Goal: Information Seeking & Learning: Learn about a topic

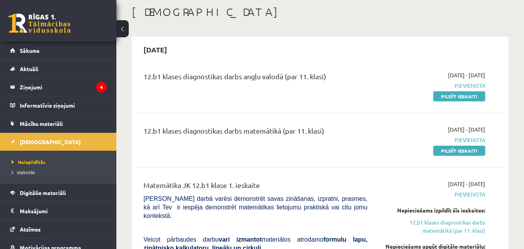
scroll to position [50, 0]
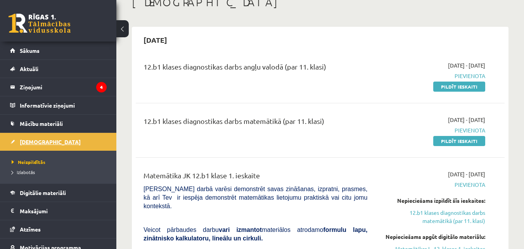
drag, startPoint x: 101, startPoint y: 140, endPoint x: 92, endPoint y: 134, distance: 10.9
click at [95, 135] on li "Ieskaites Neizpildītās Izlabotās" at bounding box center [58, 157] width 116 height 51
click at [61, 124] on span "Mācību materiāli" at bounding box center [41, 123] width 43 height 7
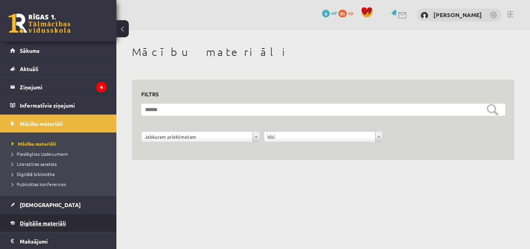
click at [61, 227] on link "Digitālie materiāli" at bounding box center [58, 223] width 97 height 18
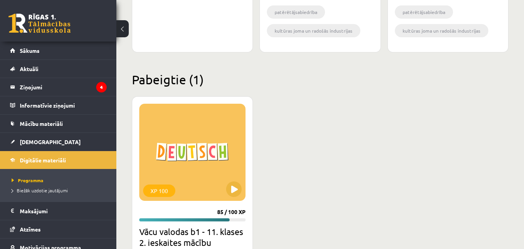
scroll to position [1024, 0]
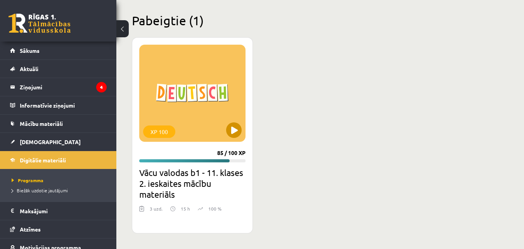
click at [176, 141] on div "XP 100" at bounding box center [192, 93] width 106 height 97
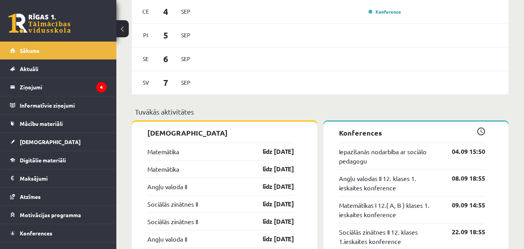
scroll to position [522, 0]
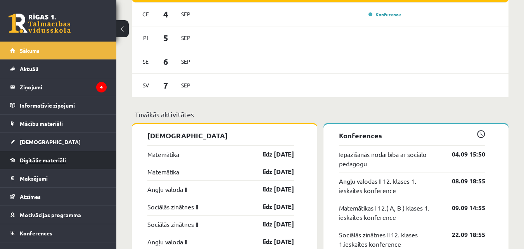
click at [54, 163] on link "Digitālie materiāli" at bounding box center [58, 160] width 97 height 18
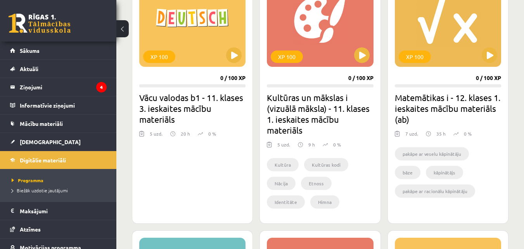
scroll to position [263, 0]
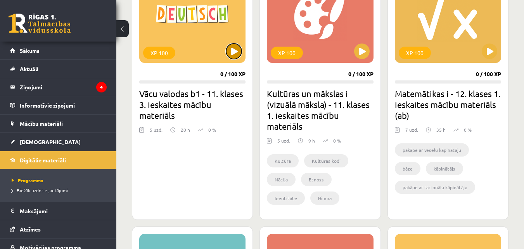
click at [237, 52] on button at bounding box center [234, 51] width 16 height 16
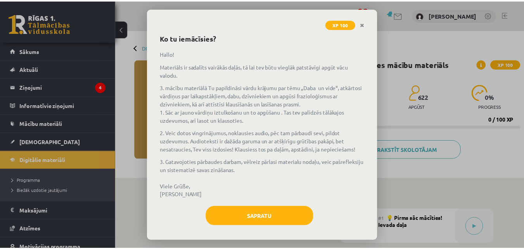
scroll to position [36, 0]
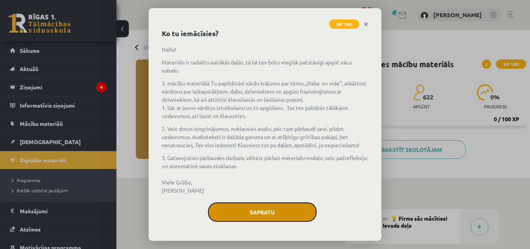
click at [272, 216] on button "Sapratu" at bounding box center [262, 211] width 109 height 19
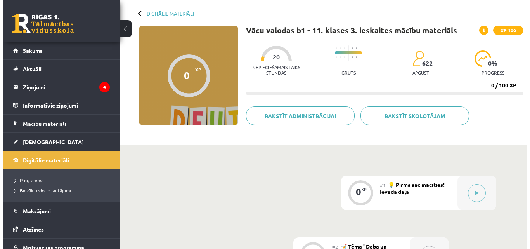
scroll to position [45, 0]
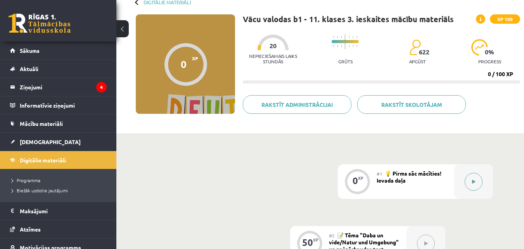
click at [468, 178] on button at bounding box center [474, 182] width 18 height 18
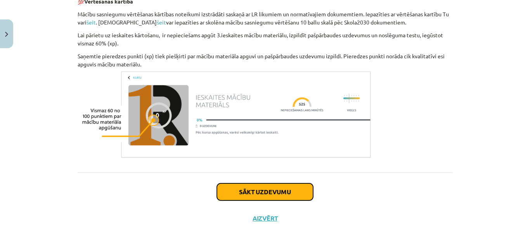
click at [266, 191] on button "Sākt uzdevumu" at bounding box center [265, 191] width 96 height 17
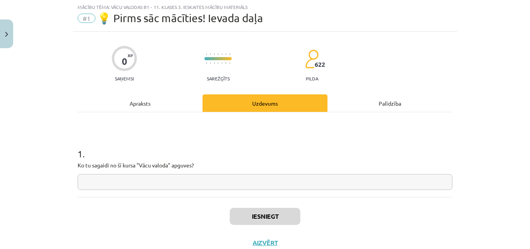
scroll to position [19, 0]
click at [183, 182] on input "text" at bounding box center [265, 182] width 375 height 16
click at [185, 179] on input "text" at bounding box center [265, 182] width 375 height 16
paste input "**********"
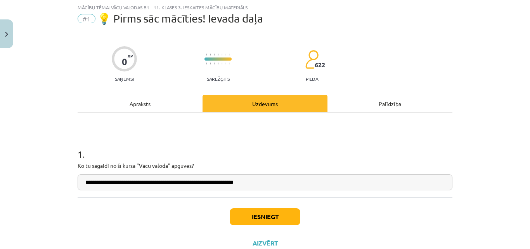
type input "**********"
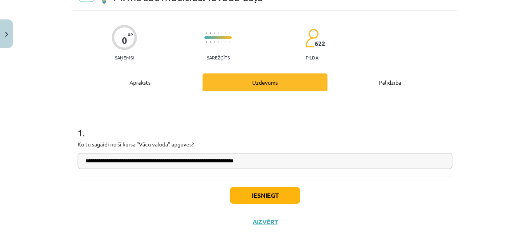
scroll to position [46, 0]
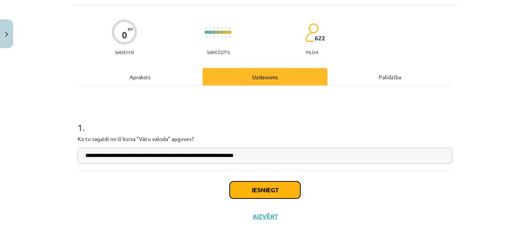
click at [277, 191] on button "Iesniegt" at bounding box center [265, 189] width 71 height 17
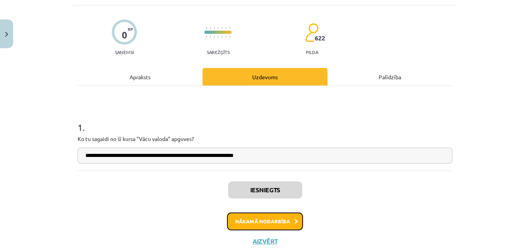
click at [290, 221] on button "Nākamā nodarbība" at bounding box center [265, 221] width 76 height 18
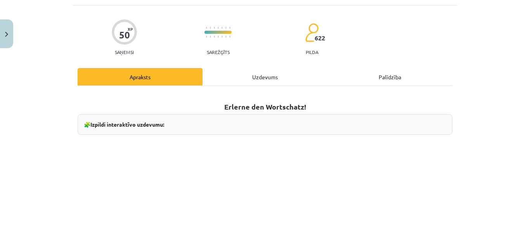
scroll to position [19, 0]
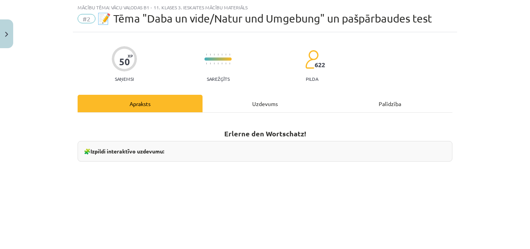
click at [192, 154] on div "🧩 Izpildi interaktīvo uzdevumu:" at bounding box center [265, 151] width 375 height 21
click at [156, 153] on strong "Izpildi interaktīvo uzdevumu:" at bounding box center [127, 150] width 74 height 7
click at [192, 150] on div "🧩 Izpildi interaktīvo uzdevumu:" at bounding box center [265, 151] width 375 height 21
click at [194, 150] on div "🧩 Izpildi interaktīvo uzdevumu:" at bounding box center [265, 151] width 375 height 21
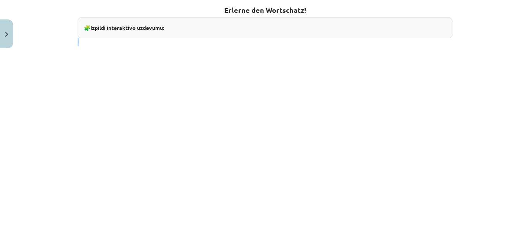
scroll to position [154, 0]
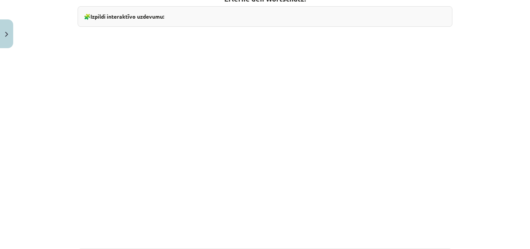
click at [461, 145] on div "Mācību tēma: Vācu valodas b1 - 11. klases 3. ieskaites mācību materiāls #2 📝 Tē…" at bounding box center [265, 124] width 530 height 249
click at [475, 153] on div "Mācību tēma: Vācu valodas b1 - 11. klases 3. ieskaites mācību materiāls #2 📝 Tē…" at bounding box center [265, 124] width 530 height 249
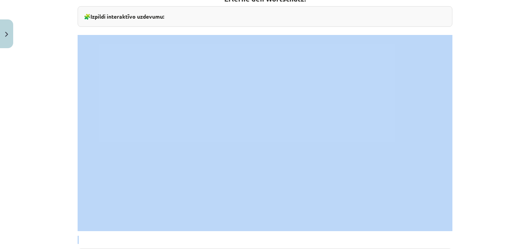
click at [475, 153] on div "Mācību tēma: Vācu valodas b1 - 11. klases 3. ieskaites mācību materiāls #2 📝 Tē…" at bounding box center [265, 124] width 530 height 249
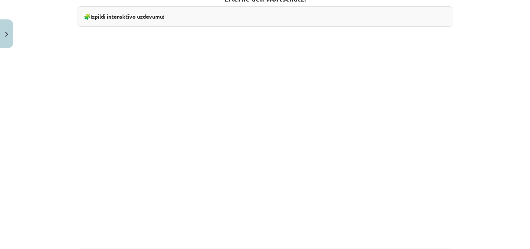
click at [475, 153] on div "Mācību tēma: Vācu valodas b1 - 11. klases 3. ieskaites mācību materiāls #2 📝 Tē…" at bounding box center [265, 124] width 530 height 249
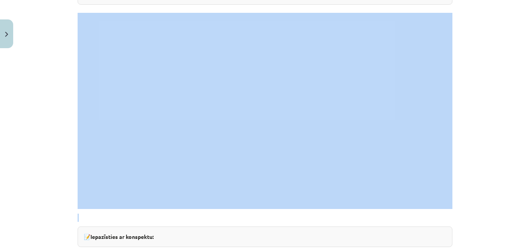
scroll to position [179, 0]
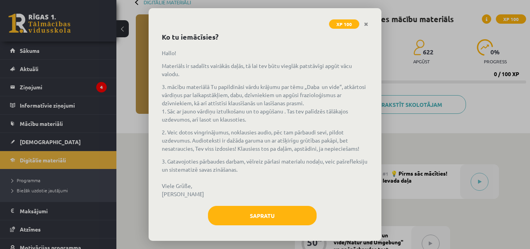
scroll to position [34, 0]
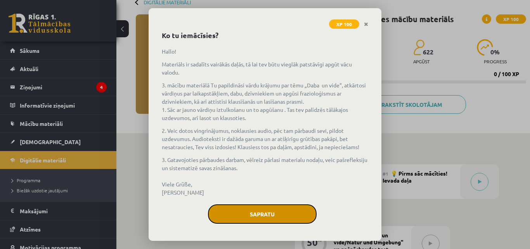
click at [273, 219] on button "Sapratu" at bounding box center [262, 213] width 109 height 19
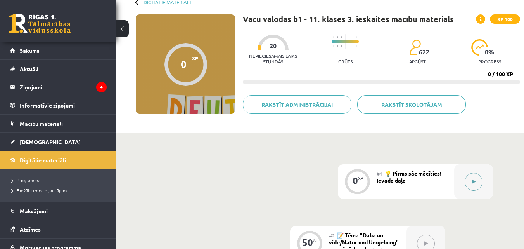
click at [468, 183] on button at bounding box center [474, 182] width 18 height 18
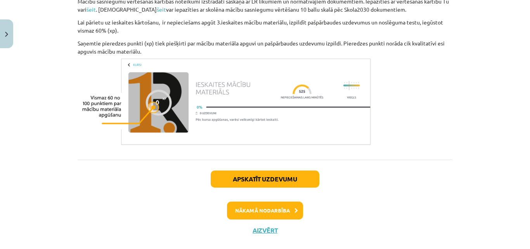
scroll to position [309, 0]
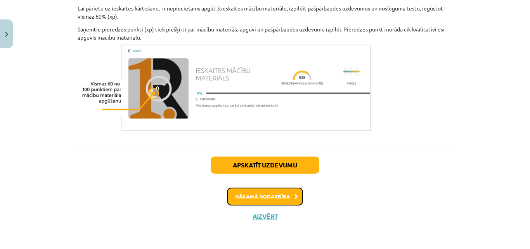
click at [285, 194] on button "Nākamā nodarbība" at bounding box center [265, 196] width 76 height 18
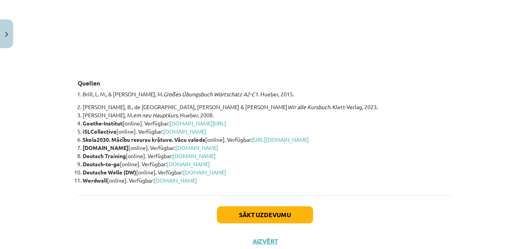
scroll to position [1446, 0]
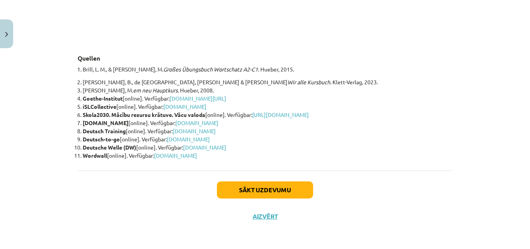
drag, startPoint x: 71, startPoint y: 54, endPoint x: 223, endPoint y: 162, distance: 186.3
copy div "Quellen Brill, L. M., & Techmer, M. Großes Übungsbuch Wortschatz A2-C1 . Hueber…"
click at [477, 140] on div "Mācību tēma: Vācu valodas b1 - 11. klases 3. ieskaites mācību materiāls #2 📝 Tē…" at bounding box center [265, 124] width 530 height 249
click at [496, 68] on div "Mācību tēma: Vācu valodas b1 - 11. klases 3. ieskaites mācību materiāls #2 📝 Tē…" at bounding box center [265, 124] width 530 height 249
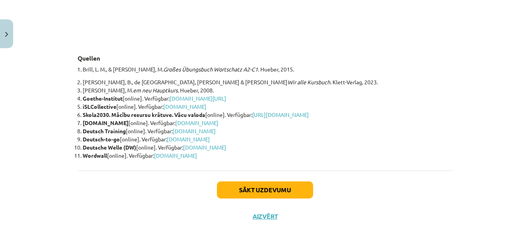
click at [427, 86] on li "Perlmann-Balme, M. em neu Hauptkurs . Hueber, 2008." at bounding box center [268, 90] width 370 height 8
click at [301, 192] on button "Sākt uzdevumu" at bounding box center [265, 189] width 96 height 17
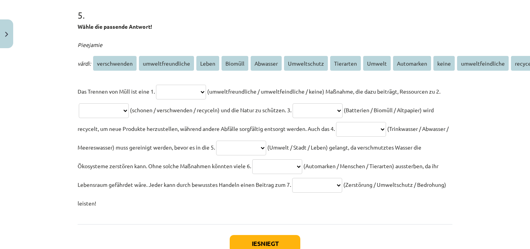
scroll to position [793, 0]
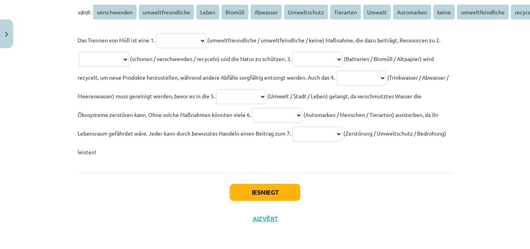
drag, startPoint x: 71, startPoint y: 165, endPoint x: 283, endPoint y: 155, distance: 211.7
copy form "1 . Welcher Phraseologismus passt? Lisa ist immer die Erste, die von jedem Gerü…"
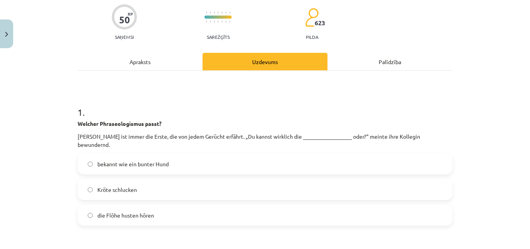
scroll to position [63, 0]
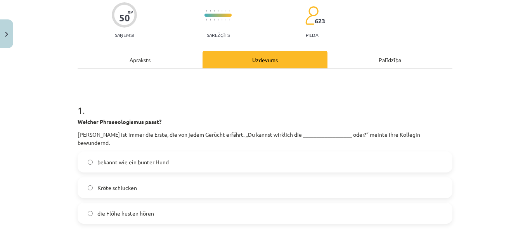
click at [321, 152] on label "bekannt wie ein bunter Hund" at bounding box center [264, 161] width 373 height 19
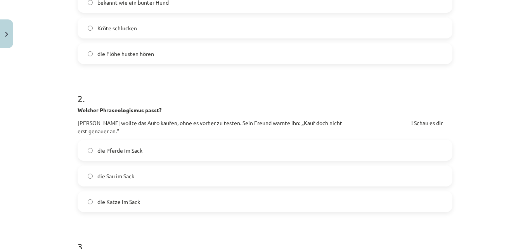
scroll to position [242, 0]
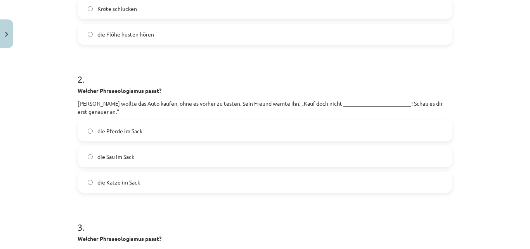
click at [216, 172] on label "die Katze im Sack" at bounding box center [264, 181] width 373 height 19
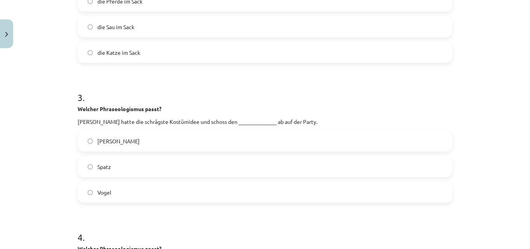
scroll to position [375, 0]
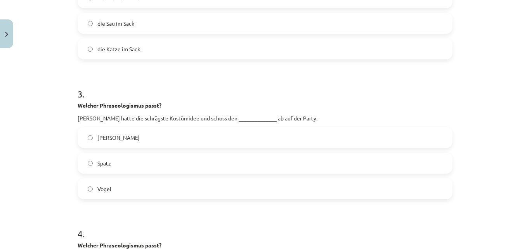
click at [185, 180] on label "Vogel" at bounding box center [264, 188] width 373 height 19
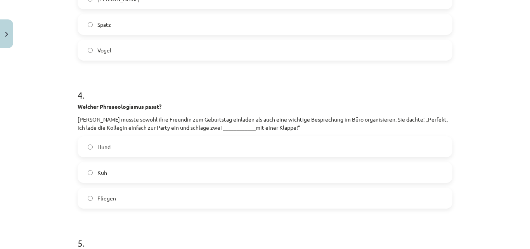
scroll to position [524, 0]
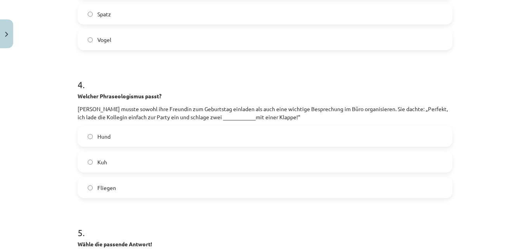
click at [190, 183] on label "Fliegen" at bounding box center [264, 187] width 373 height 19
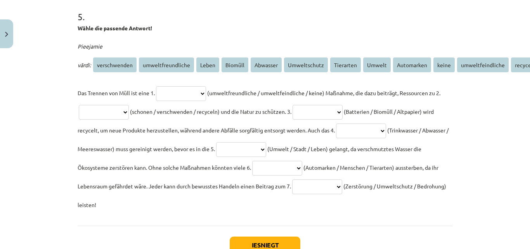
scroll to position [747, 0]
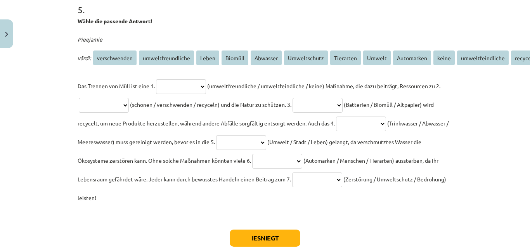
click at [206, 79] on select "**********" at bounding box center [181, 86] width 50 height 15
click at [466, 121] on div "Mācību tēma: Vācu valodas b1 - 11. klases 3. ieskaites mācību materiāls #2 📝 Tē…" at bounding box center [265, 124] width 530 height 249
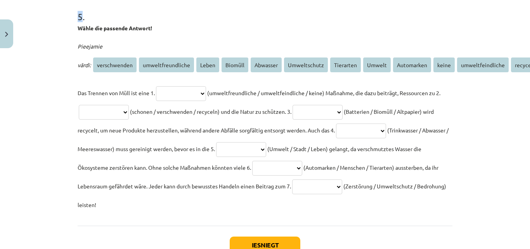
drag, startPoint x: 74, startPoint y: 4, endPoint x: 447, endPoint y: 203, distance: 422.4
click at [487, 123] on div "Mācību tēma: Vācu valodas b1 - 11. klases 3. ieskaites mācību materiāls #2 📝 Tē…" at bounding box center [265, 124] width 530 height 249
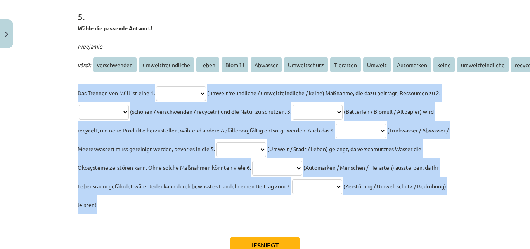
click at [487, 123] on div "Mācību tēma: Vācu valodas b1 - 11. klases 3. ieskaites mācību materiāls #2 📝 Tē…" at bounding box center [265, 124] width 530 height 249
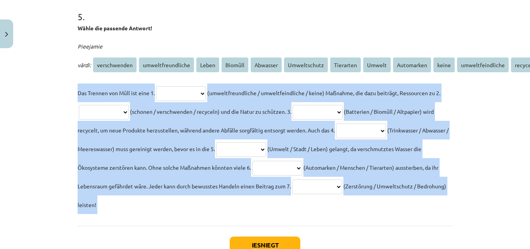
click at [487, 123] on div "Mācību tēma: Vācu valodas b1 - 11. klases 3. ieskaites mācību materiāls #2 📝 Tē…" at bounding box center [265, 124] width 530 height 249
click at [430, 190] on p "**********" at bounding box center [265, 148] width 375 height 130
click at [428, 194] on p "**********" at bounding box center [265, 148] width 375 height 130
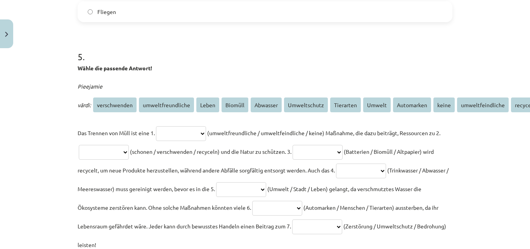
scroll to position [696, 0]
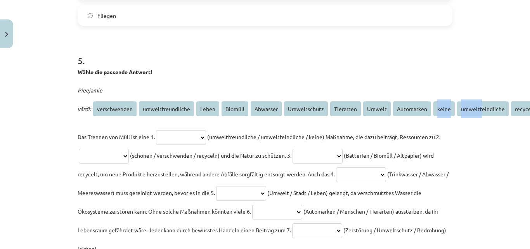
drag, startPoint x: 478, startPoint y: 93, endPoint x: 468, endPoint y: 135, distance: 43.5
click at [436, 103] on div "Mācību tēma: Vācu valodas b1 - 11. klases 3. ieskaites mācību materiāls #2 📝 Tē…" at bounding box center [265, 124] width 530 height 249
click at [490, 136] on div "Mācību tēma: Vācu valodas b1 - 11. klases 3. ieskaites mācību materiāls #2 📝 Tē…" at bounding box center [265, 124] width 530 height 249
click at [115, 68] on b "Wähle die passende Antwort!" at bounding box center [115, 71] width 75 height 7
drag, startPoint x: 115, startPoint y: 66, endPoint x: 98, endPoint y: 93, distance: 32.0
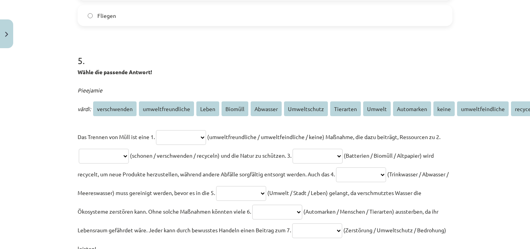
click at [115, 68] on b "Wähle die passende Antwort!" at bounding box center [115, 71] width 75 height 7
click at [495, 147] on div "Mācību tēma: Vācu valodas b1 - 11. klases 3. ieskaites mācību materiāls #2 📝 Tē…" at bounding box center [265, 124] width 530 height 249
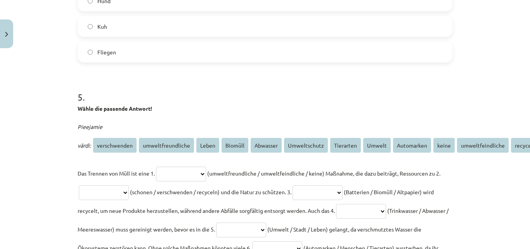
scroll to position [649, 0]
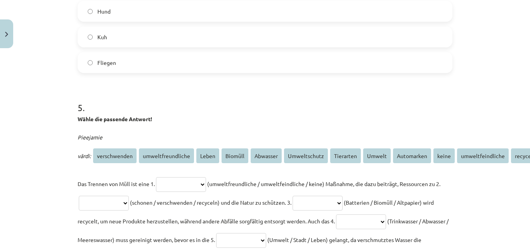
drag, startPoint x: 207, startPoint y: 181, endPoint x: 60, endPoint y: 104, distance: 166.3
click at [60, 104] on div "Mācību tēma: Vācu valodas b1 - 11. klases 3. ieskaites mācību materiāls #2 📝 Tē…" at bounding box center [265, 124] width 530 height 249
copy div "**********"
click at [402, 88] on h1 "5 ." at bounding box center [265, 100] width 375 height 24
click at [206, 177] on select "**********" at bounding box center [181, 184] width 50 height 15
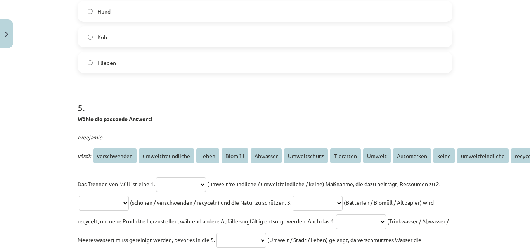
select select "**********"
click at [156, 177] on select "**********" at bounding box center [181, 184] width 50 height 15
click at [129, 196] on select "**********" at bounding box center [104, 203] width 50 height 15
select select "*******"
click at [81, 196] on select "**********" at bounding box center [104, 203] width 50 height 15
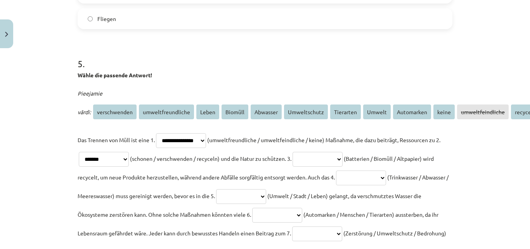
scroll to position [695, 0]
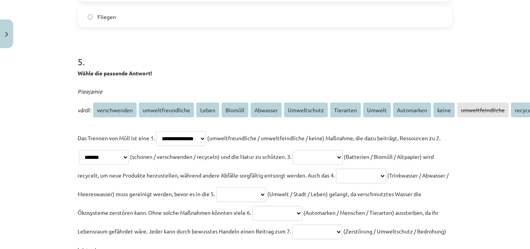
click at [343, 150] on select "**********" at bounding box center [318, 157] width 50 height 15
select select "*********"
click at [311, 150] on select "**********" at bounding box center [318, 157] width 50 height 15
click at [401, 159] on p "**********" at bounding box center [265, 193] width 375 height 130
click at [386, 168] on select "**********" at bounding box center [361, 175] width 50 height 15
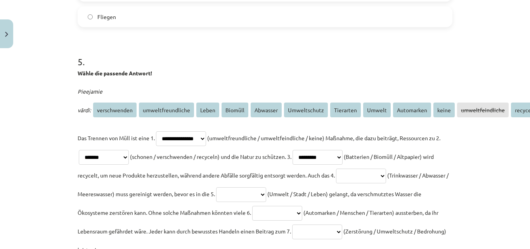
select select "********"
click at [374, 168] on select "**********" at bounding box center [361, 175] width 50 height 15
click at [266, 187] on select "**********" at bounding box center [241, 194] width 50 height 15
select select "******"
click at [266, 187] on select "**********" at bounding box center [241, 194] width 50 height 15
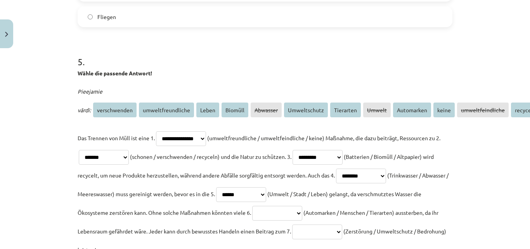
click at [302, 206] on select "**********" at bounding box center [277, 213] width 50 height 15
click at [380, 204] on p "**********" at bounding box center [265, 193] width 375 height 130
click at [302, 206] on select "**********" at bounding box center [277, 213] width 50 height 15
select select "*********"
click at [302, 206] on select "**********" at bounding box center [277, 213] width 50 height 15
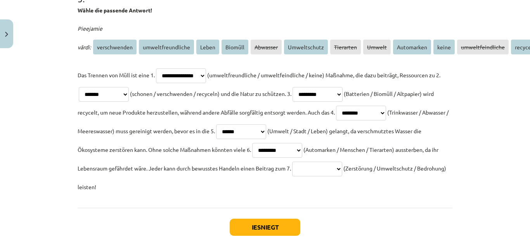
scroll to position [763, 0]
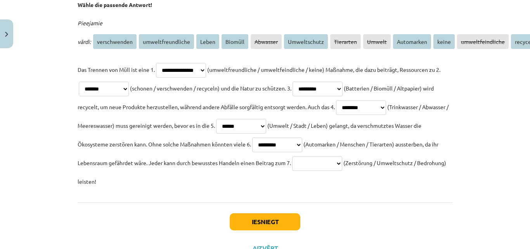
click at [342, 156] on select "**********" at bounding box center [317, 163] width 50 height 15
select select "**********"
click at [342, 156] on select "**********" at bounding box center [317, 163] width 50 height 15
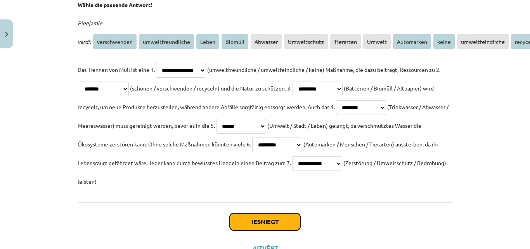
click at [282, 213] on button "Iesniegt" at bounding box center [265, 221] width 71 height 17
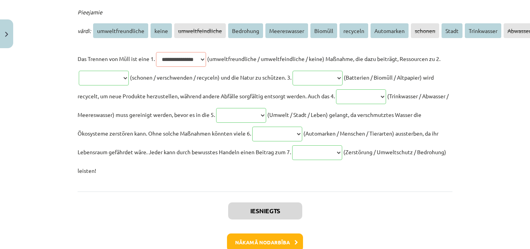
scroll to position [818, 0]
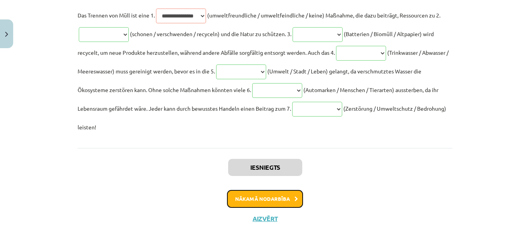
click at [281, 190] on button "Nākamā nodarbība" at bounding box center [265, 199] width 76 height 18
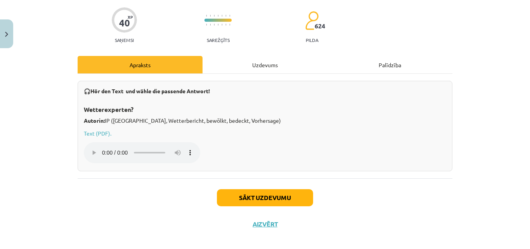
scroll to position [66, 0]
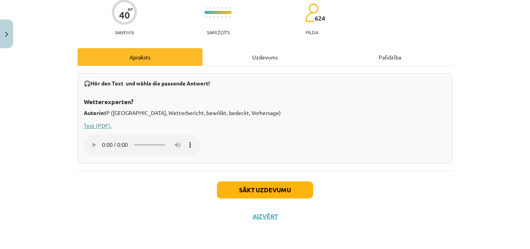
click at [103, 126] on link "Text (PDF)." at bounding box center [98, 125] width 28 height 7
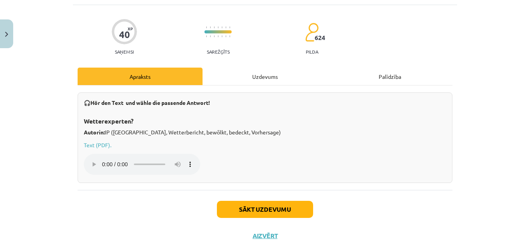
scroll to position [49, 0]
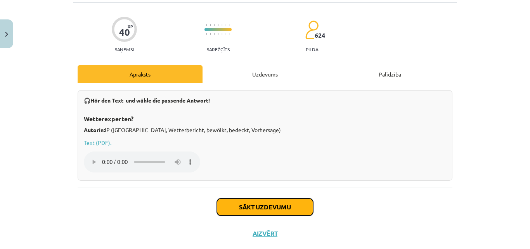
click at [292, 203] on button "Sākt uzdevumu" at bounding box center [265, 206] width 96 height 17
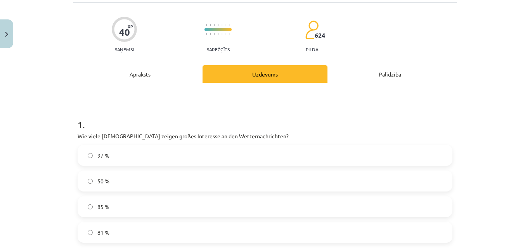
scroll to position [19, 0]
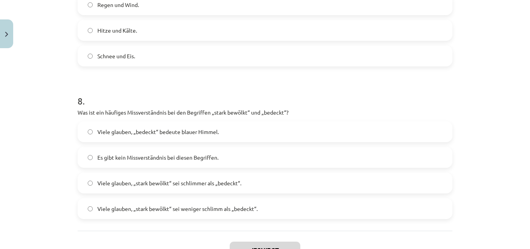
scroll to position [1179, 0]
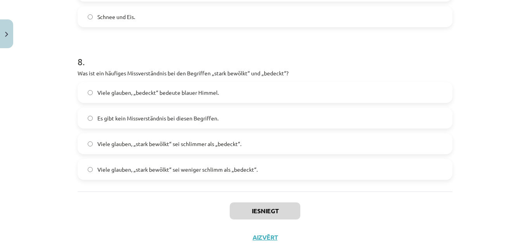
drag, startPoint x: 66, startPoint y: 147, endPoint x: 487, endPoint y: 160, distance: 421.6
click at [487, 160] on div "Mācību tēma: Vācu valodas b1 - 11. klases 3. ieskaites mācību materiāls #3 🎧 Pa…" at bounding box center [265, 124] width 530 height 249
copy form "1 . Wie viele Österreicher zeigen großes Interesse an den Wetternachrichten? 97…"
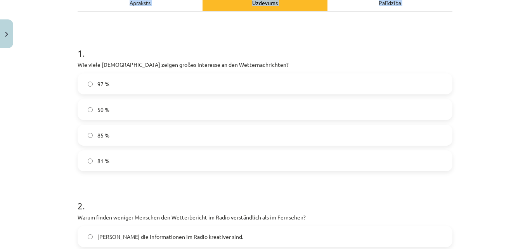
scroll to position [118, 0]
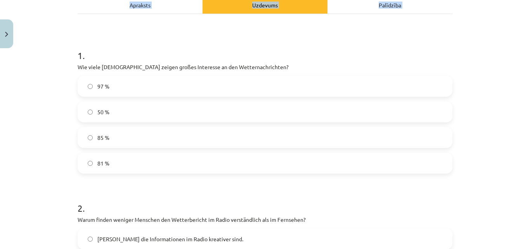
click at [503, 56] on div "Mācību tēma: Vācu valodas b1 - 11. klases 3. ieskaites mācību materiāls #3 🎧 Pa…" at bounding box center [265, 124] width 530 height 249
click at [97, 135] on span "85 %" at bounding box center [103, 137] width 12 height 8
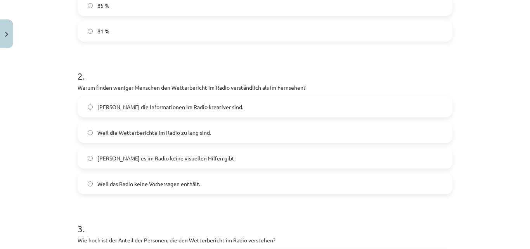
scroll to position [252, 0]
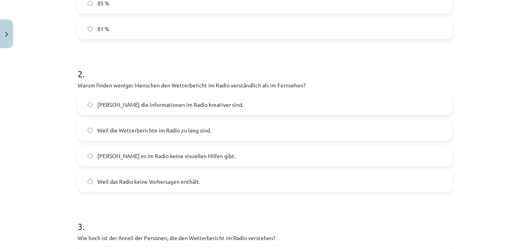
click at [111, 158] on span "Weil es im Radio keine visuellen Hilfen gibt." at bounding box center [166, 156] width 138 height 8
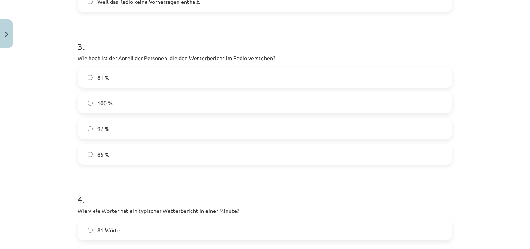
scroll to position [434, 0]
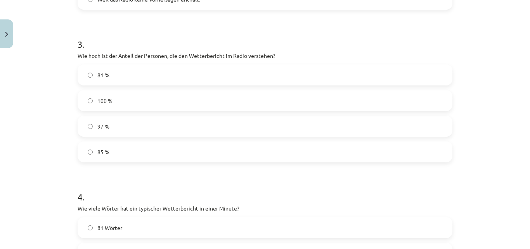
click at [143, 75] on label "81 %" at bounding box center [264, 74] width 373 height 19
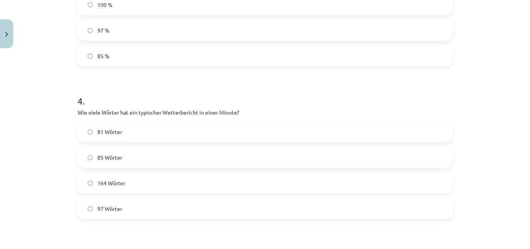
scroll to position [535, 0]
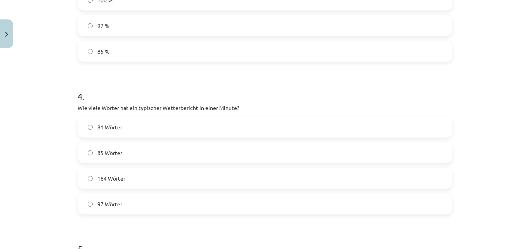
click at [103, 171] on label "164 Wörter" at bounding box center [264, 177] width 373 height 19
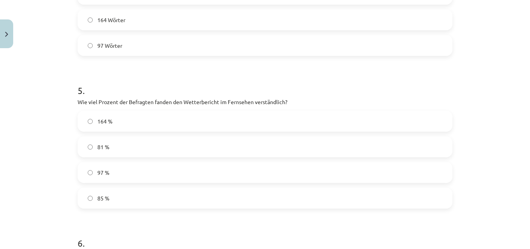
scroll to position [695, 0]
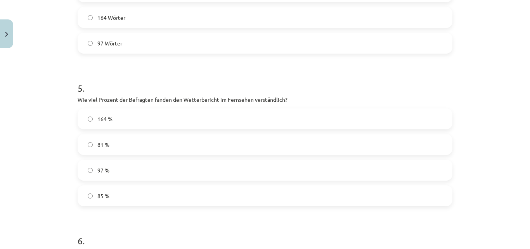
click at [307, 170] on label "97 %" at bounding box center [264, 169] width 373 height 19
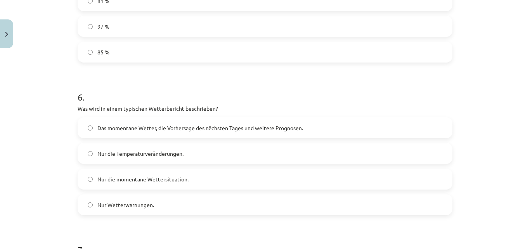
scroll to position [849, 0]
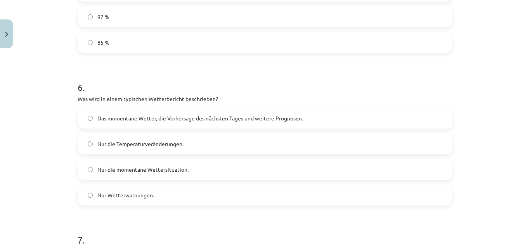
click at [348, 122] on label "Das momentane Wetter, die Vorhersage des nächsten Tages und weitere Prognosen." at bounding box center [264, 117] width 373 height 19
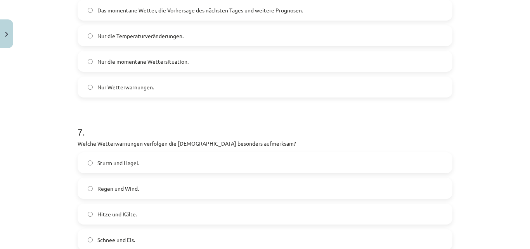
scroll to position [1004, 0]
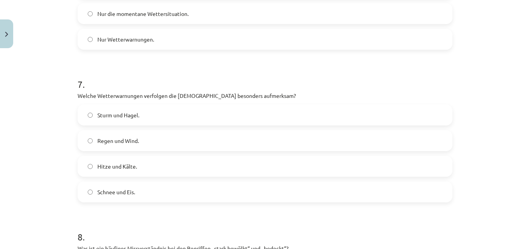
click at [156, 114] on label "Sturm und Hagel." at bounding box center [264, 114] width 373 height 19
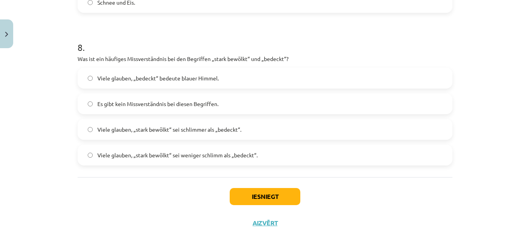
scroll to position [1196, 0]
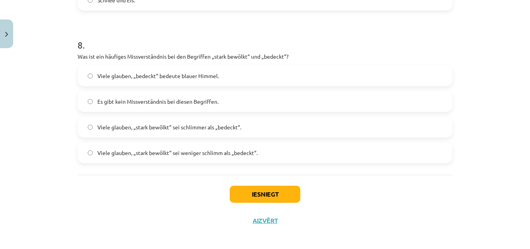
click at [227, 126] on span "Viele glauben, „stark bewölkt“ sei schlimmer als „bedeckt“." at bounding box center [169, 127] width 144 height 8
click at [279, 188] on button "Iesniegt" at bounding box center [265, 193] width 71 height 17
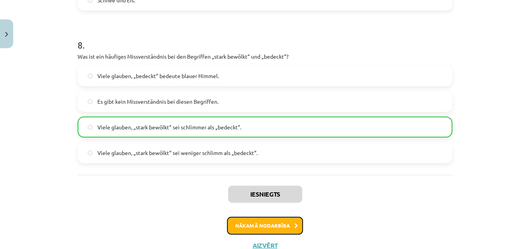
click at [292, 220] on button "Nākamā nodarbība" at bounding box center [265, 226] width 76 height 18
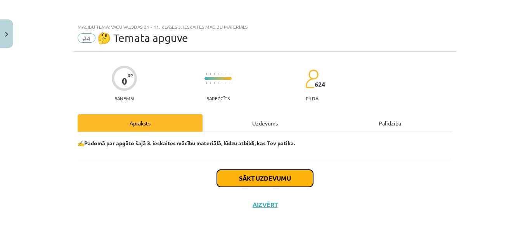
click at [282, 177] on button "Sākt uzdevumu" at bounding box center [265, 178] width 96 height 17
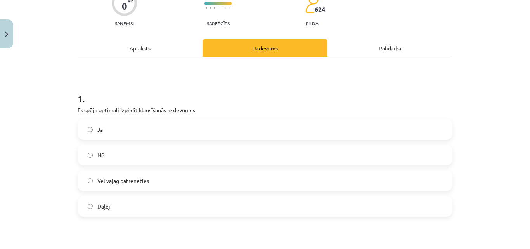
scroll to position [76, 0]
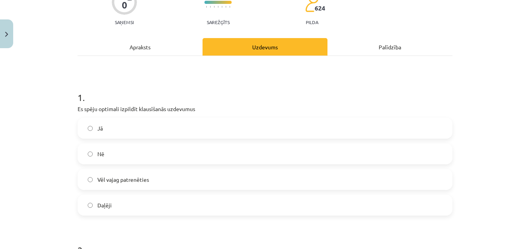
click at [169, 210] on label "Daļēji" at bounding box center [264, 204] width 373 height 19
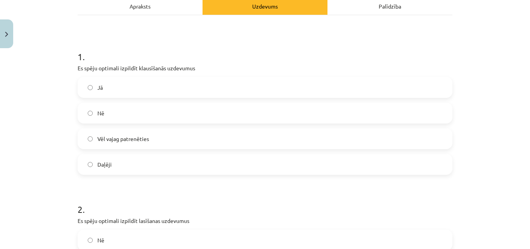
scroll to position [118, 0]
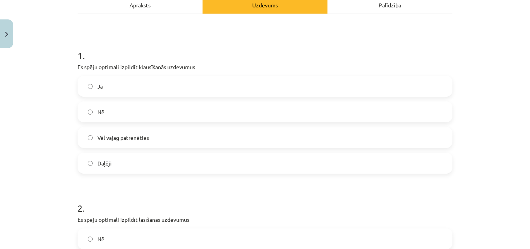
click at [323, 142] on label "Vēl vajag patrenēties" at bounding box center [264, 137] width 373 height 19
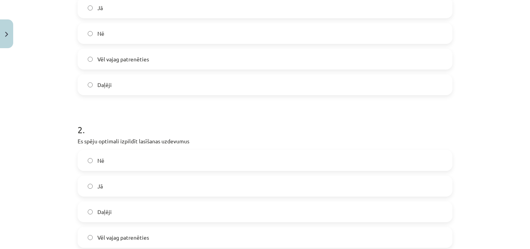
scroll to position [197, 0]
click at [332, 80] on label "Daļēji" at bounding box center [264, 83] width 373 height 19
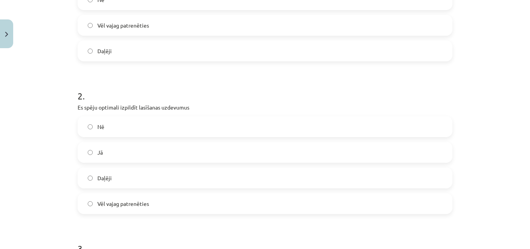
scroll to position [232, 0]
click at [358, 142] on label "Jā" at bounding box center [264, 149] width 373 height 19
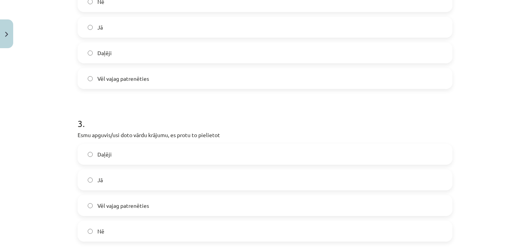
scroll to position [356, 0]
click at [210, 158] on label "Daļēji" at bounding box center [264, 152] width 373 height 19
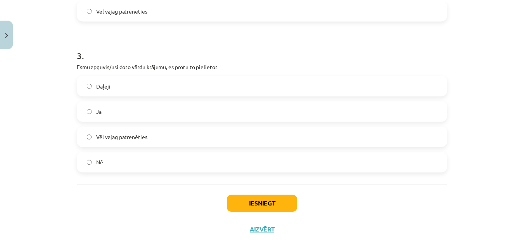
scroll to position [425, 0]
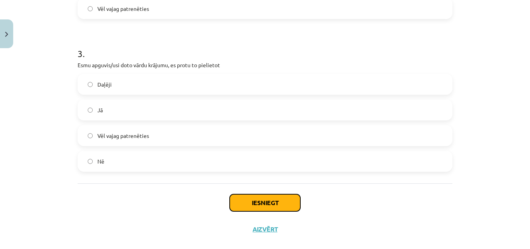
click at [244, 196] on button "Iesniegt" at bounding box center [265, 202] width 71 height 17
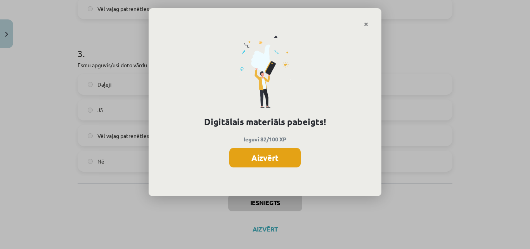
click at [277, 158] on button "Aizvērt" at bounding box center [264, 157] width 71 height 19
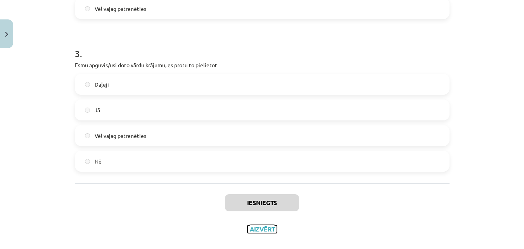
click at [255, 229] on button "Aizvērt" at bounding box center [262, 229] width 29 height 8
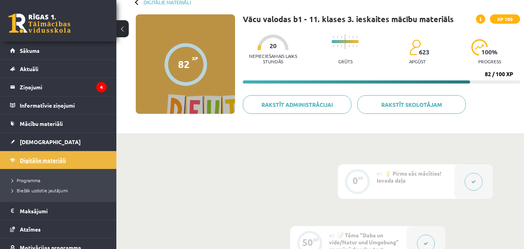
click at [61, 158] on span "Digitālie materiāli" at bounding box center [43, 159] width 46 height 7
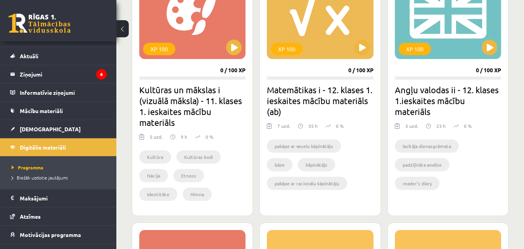
scroll to position [260, 0]
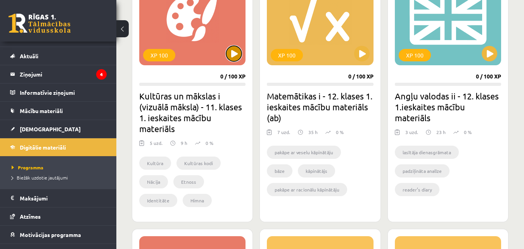
click at [236, 61] on button at bounding box center [234, 54] width 16 height 16
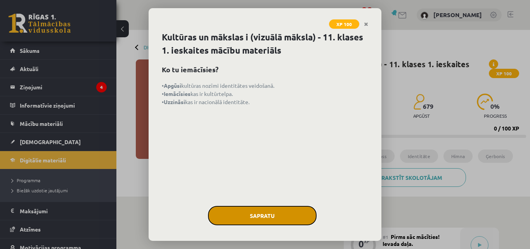
click at [269, 211] on button "Sapratu" at bounding box center [262, 215] width 109 height 19
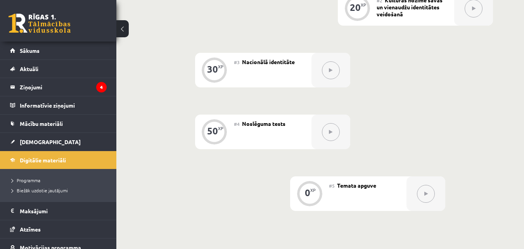
scroll to position [307, 0]
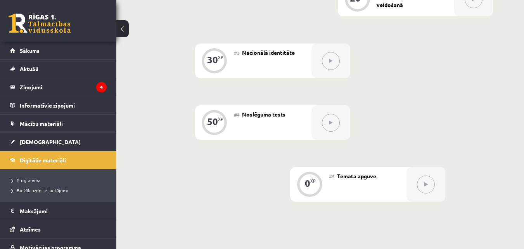
drag, startPoint x: 523, startPoint y: 187, endPoint x: 526, endPoint y: 179, distance: 8.2
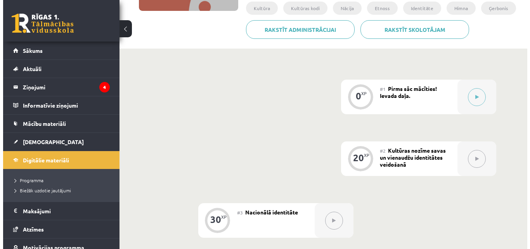
scroll to position [142, 0]
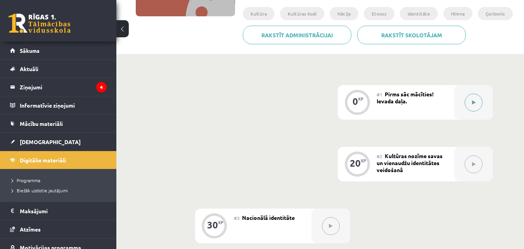
click at [475, 102] on icon at bounding box center [473, 102] width 3 height 5
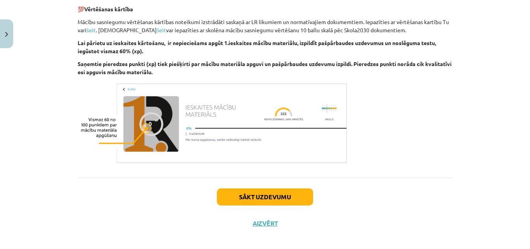
scroll to position [459, 0]
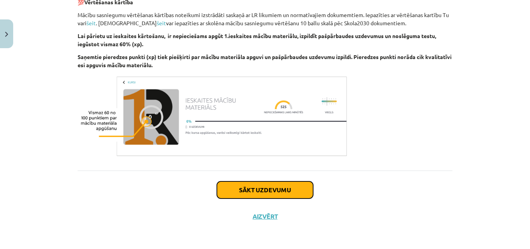
click at [303, 187] on button "Sākt uzdevumu" at bounding box center [265, 189] width 96 height 17
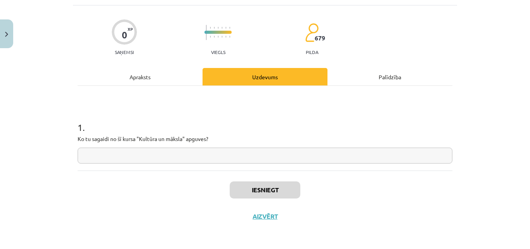
scroll to position [19, 0]
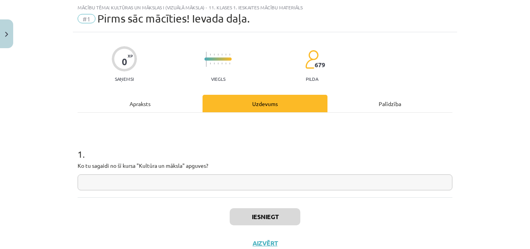
click at [303, 187] on input "text" at bounding box center [265, 182] width 375 height 16
drag, startPoint x: 208, startPoint y: 164, endPoint x: 88, endPoint y: 156, distance: 120.2
click at [88, 156] on div "1 . Ko tu sagaidi no šī kursa "Kultūra un māksla" apguves?" at bounding box center [265, 162] width 375 height 55
copy div "Ko tu sagaidi no šī kursa "Kultūra un māksla" apguves?"
click at [506, 58] on div "Mācību tēma: Kultūras un mākslas i (vizuālā māksla) - 11. klases 1. ieskaites m…" at bounding box center [265, 124] width 530 height 249
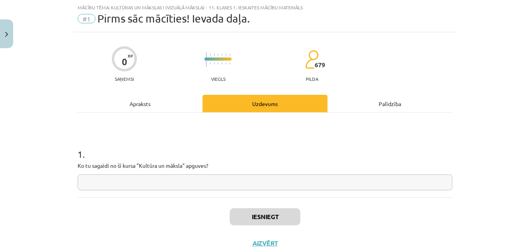
click at [135, 178] on input "text" at bounding box center [265, 182] width 375 height 16
paste input "**********"
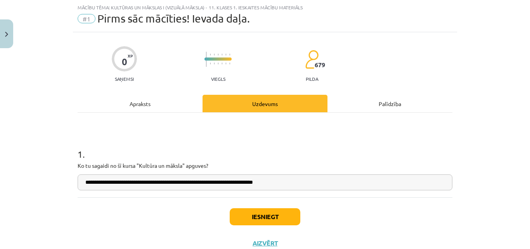
click at [81, 180] on input "**********" at bounding box center [265, 182] width 375 height 16
click at [329, 181] on input "**********" at bounding box center [265, 182] width 375 height 16
type input "**********"
click at [266, 219] on button "Iesniegt" at bounding box center [265, 216] width 71 height 17
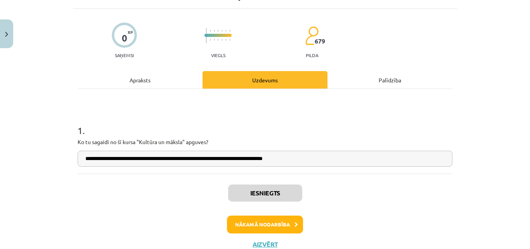
scroll to position [70, 0]
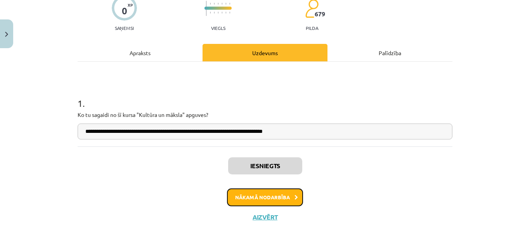
click at [260, 197] on button "Nākamā nodarbība" at bounding box center [265, 197] width 76 height 18
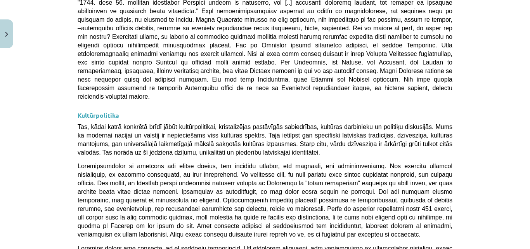
scroll to position [1928, 0]
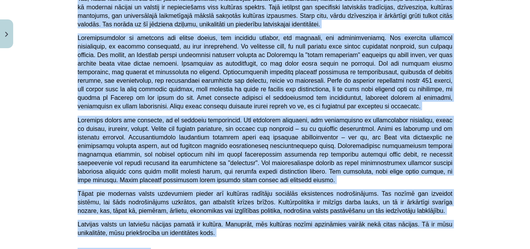
drag, startPoint x: 166, startPoint y: 27, endPoint x: 381, endPoint y: 157, distance: 251.4
copy div "Kultūras nozīme savas un vienaudžu identitātes veidošanā 💡 Materiāls tev palīdz…"
click at [472, 149] on div "Mācību tēma: Kultūras un mākslas i (vizuālā māksla) - 11. klases 1. ieskaites m…" at bounding box center [265, 124] width 530 height 249
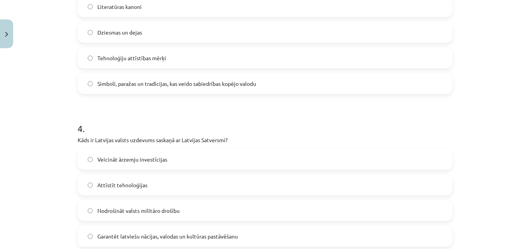
scroll to position [590, 0]
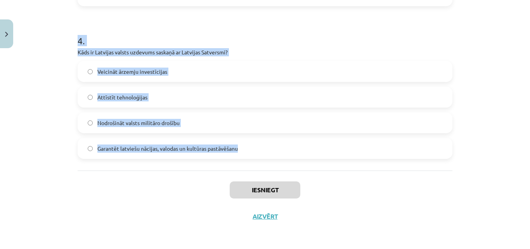
drag, startPoint x: 70, startPoint y: 66, endPoint x: 380, endPoint y: 148, distance: 320.8
copy form "1 . Kas raksturo latviešu valodas lomu Latvijā? Tā ir Latvijas sabiedrību vieno…"
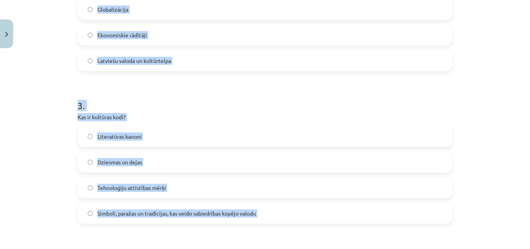
click at [498, 145] on div "Mācību tēma: Kultūras un mākslas i (vizuālā māksla) - 11. klases 1. ieskaites m…" at bounding box center [265, 124] width 530 height 249
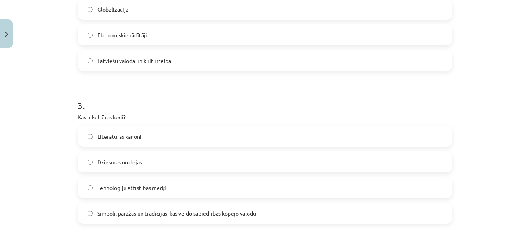
scroll to position [86, 0]
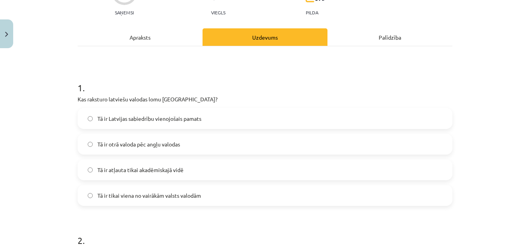
click at [213, 118] on label "Tā ir Latvijas sabiedrību vienojošais pamats" at bounding box center [264, 118] width 373 height 19
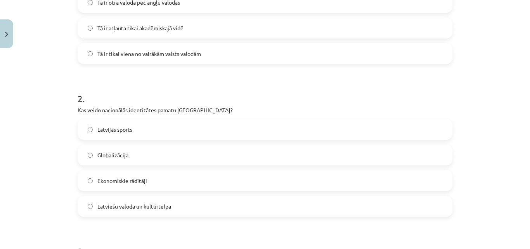
scroll to position [234, 0]
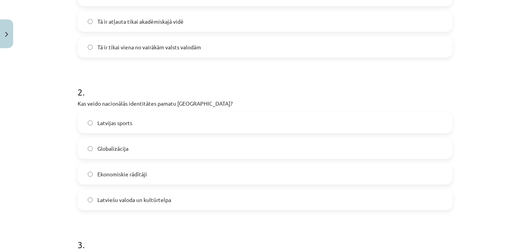
click at [270, 198] on label "Latviešu valoda un kultūrtelpa" at bounding box center [264, 199] width 373 height 19
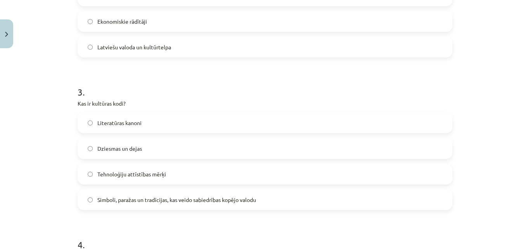
scroll to position [388, 0]
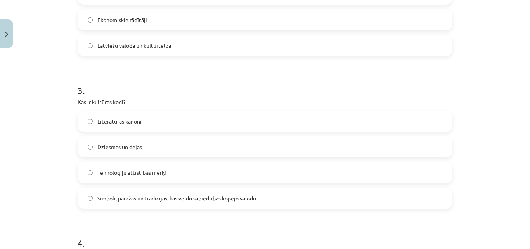
click at [339, 198] on label "Simboli, paražas un tradīcijas, kas veido sabiedrības kopējo valodu" at bounding box center [264, 197] width 373 height 19
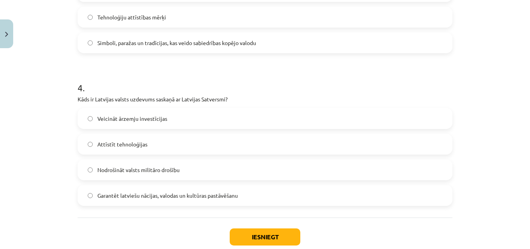
scroll to position [546, 0]
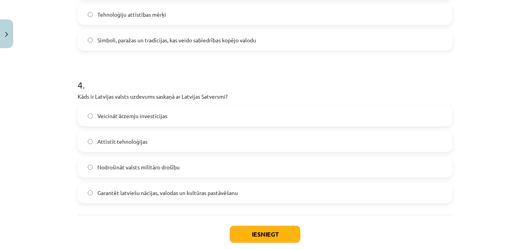
click at [309, 183] on div "Garantēt latviešu nācijas, valodas un kultūras pastāvēšanu" at bounding box center [265, 192] width 375 height 21
click at [303, 196] on label "Garantēt latviešu nācijas, valodas un kultūras pastāvēšanu" at bounding box center [264, 192] width 373 height 19
click at [284, 231] on button "Iesniegt" at bounding box center [265, 233] width 71 height 17
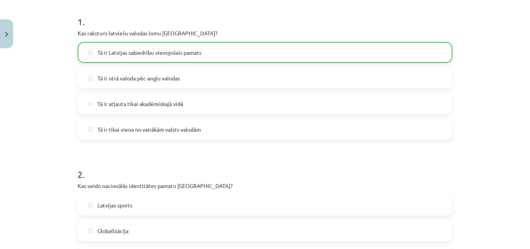
scroll to position [283, 0]
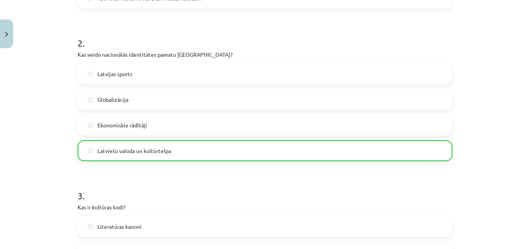
drag, startPoint x: 521, startPoint y: 145, endPoint x: 523, endPoint y: 156, distance: 11.0
click at [522, 151] on div "Mācību tēma: Kultūras un mākslas i (vizuālā māksla) - 11. klases 1. ieskaites m…" at bounding box center [265, 124] width 530 height 249
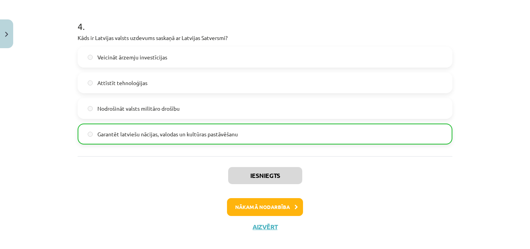
scroll to position [615, 0]
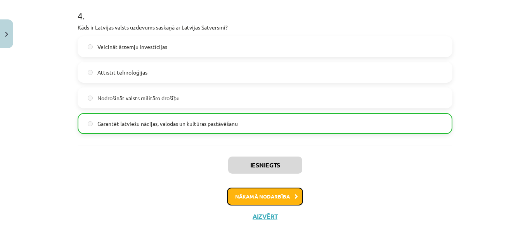
click at [287, 196] on button "Nākamā nodarbība" at bounding box center [265, 196] width 76 height 18
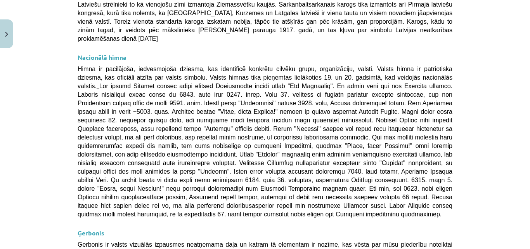
scroll to position [614, 0]
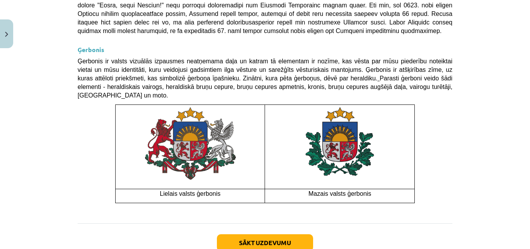
drag, startPoint x: 86, startPoint y: 133, endPoint x: 258, endPoint y: 264, distance: 216.9
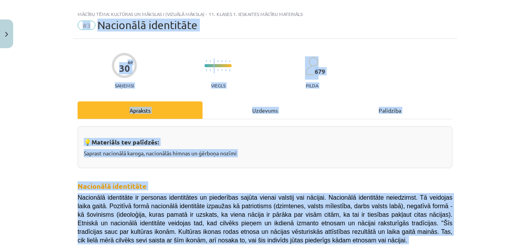
scroll to position [11, 0]
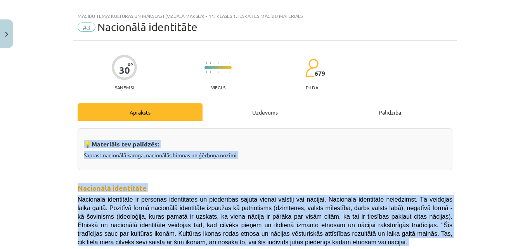
drag, startPoint x: 383, startPoint y: 137, endPoint x: 55, endPoint y: 140, distance: 327.5
click at [55, 140] on div "Mācību tēma: Kultūras un mākslas i (vizuālā māksla) - 11. klases 1. ieskaites m…" at bounding box center [265, 124] width 530 height 249
copy div "💡 Materiāls tev palīdzēs: Saprast nacionālā karoga, nacionālās himnas un ģērboņ…"
drag, startPoint x: 499, startPoint y: 123, endPoint x: 432, endPoint y: 1, distance: 139.3
click at [499, 123] on div "Mācību tēma: Kultūras un mākslas i (vizuālā māksla) - 11. klases 1. ieskaites m…" at bounding box center [265, 124] width 530 height 249
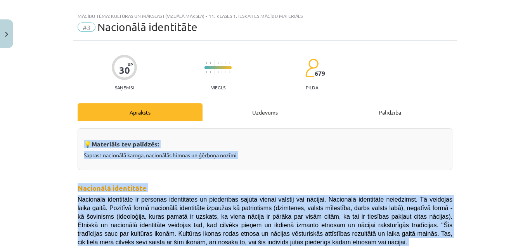
click at [481, 163] on div "Mācību tēma: Kultūras un mākslas i (vizuālā māksla) - 11. klases 1. ieskaites m…" at bounding box center [265, 124] width 530 height 249
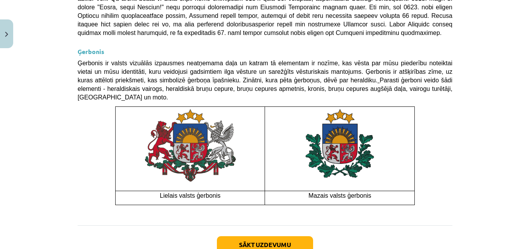
scroll to position [614, 0]
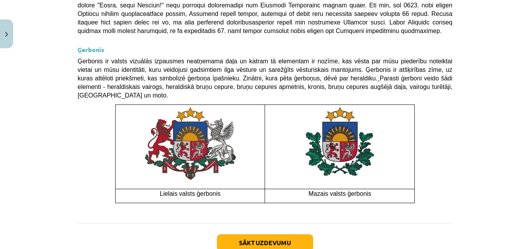
click at [270, 223] on div "Sākt uzdevumu Aizvērt" at bounding box center [265, 250] width 375 height 54
click at [271, 234] on button "Sākt uzdevumu" at bounding box center [265, 242] width 96 height 17
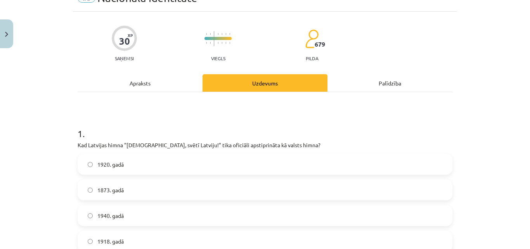
scroll to position [19, 0]
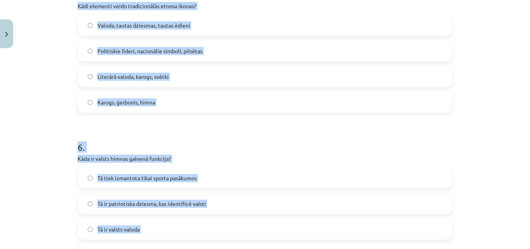
drag, startPoint x: 69, startPoint y: 153, endPoint x: 255, endPoint y: 244, distance: 207.0
click at [255, 244] on div "Mācību tēma: Kultūras un mākslas i (vizuālā māksla) - 11. klases 1. ieskaites m…" at bounding box center [265, 124] width 530 height 249
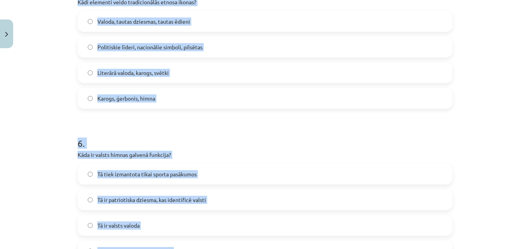
click at [255, 244] on label "Tā ir valsts oficiālais nosaukums" at bounding box center [264, 250] width 373 height 19
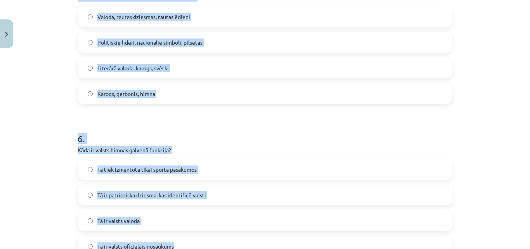
scroll to position [805, 0]
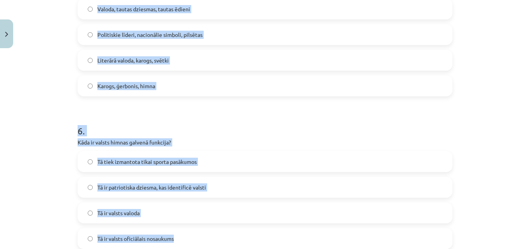
click at [496, 150] on div "Mācību tēma: Kultūras un mākslas i (vizuālā māksla) - 11. klases 1. ieskaites m…" at bounding box center [265, 124] width 530 height 249
click at [503, 188] on div "Mācību tēma: Kultūras un mākslas i (vizuālā māksla) - 11. klases 1. ieskaites m…" at bounding box center [265, 124] width 530 height 249
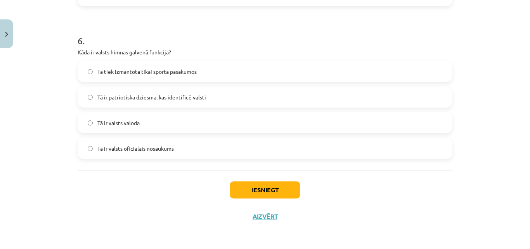
click at [493, 194] on div "Mācību tēma: Kultūras un mākslas i (vizuālā māksla) - 11. klases 1. ieskaites m…" at bounding box center [265, 124] width 530 height 249
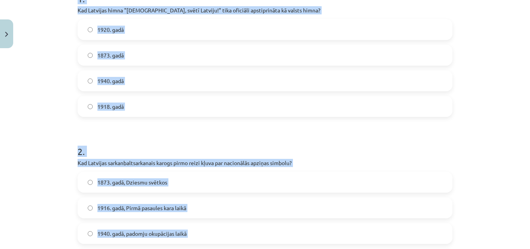
scroll to position [0, 0]
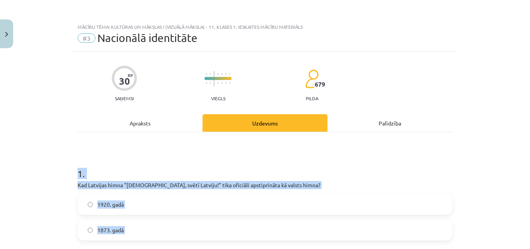
drag, startPoint x: 178, startPoint y: 149, endPoint x: 52, endPoint y: 176, distance: 128.9
click at [52, 176] on div "Mācību tēma: Kultūras un mākslas i (vizuālā māksla) - 11. klases 1. ieskaites m…" at bounding box center [265, 124] width 530 height 249
copy form "1 . Kad Latvijas himna "Dievs, svētī Latviju!" tika oficiāli apstiprināta kā va…"
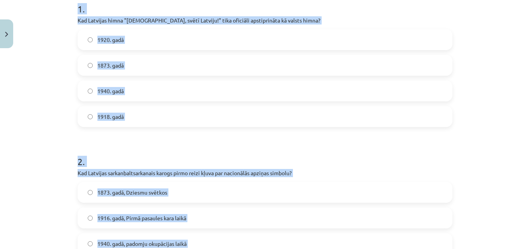
scroll to position [155, 0]
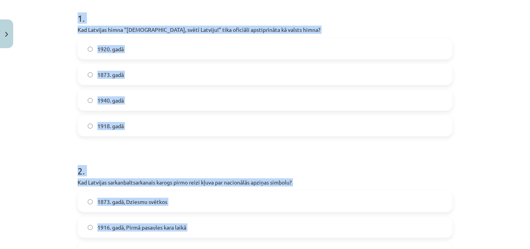
click at [514, 65] on div "Mācību tēma: Kultūras un mākslas i (vizuālā māksla) - 11. klases 1. ieskaites m…" at bounding box center [265, 124] width 530 height 249
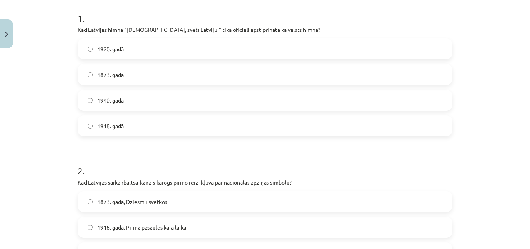
drag, startPoint x: 169, startPoint y: 45, endPoint x: 174, endPoint y: 41, distance: 6.5
click at [169, 45] on label "1920. gadā" at bounding box center [264, 48] width 373 height 19
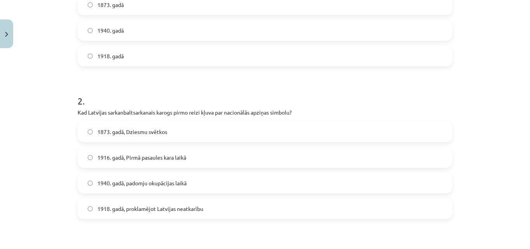
scroll to position [235, 0]
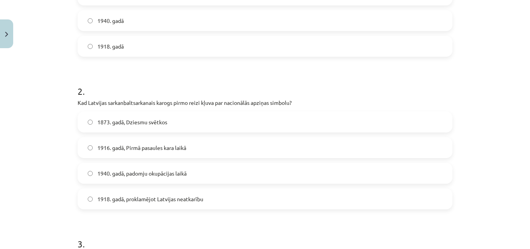
click at [241, 145] on label "1916. gadā, Pirmā pasaules kara laikā" at bounding box center [264, 147] width 373 height 19
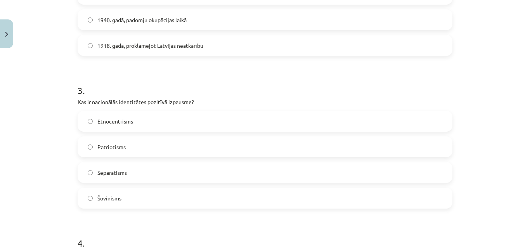
scroll to position [392, 0]
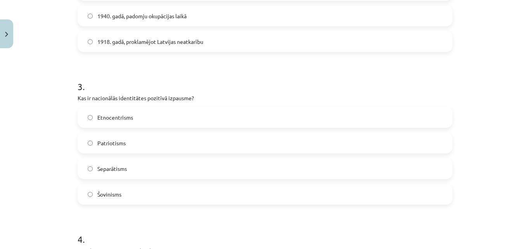
click at [209, 146] on label "Patriotisms" at bounding box center [264, 142] width 373 height 19
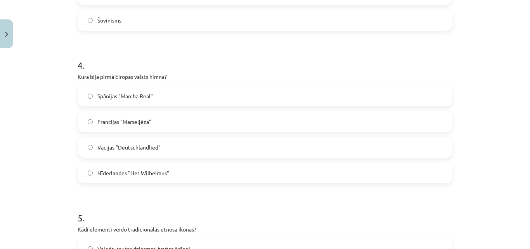
scroll to position [572, 0]
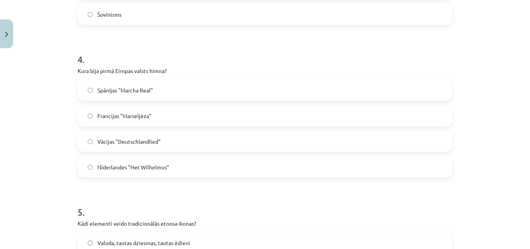
click at [175, 165] on label "Nīderlandes "Het Wilhelmus"" at bounding box center [264, 166] width 373 height 19
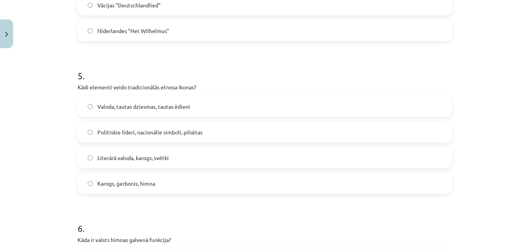
scroll to position [712, 0]
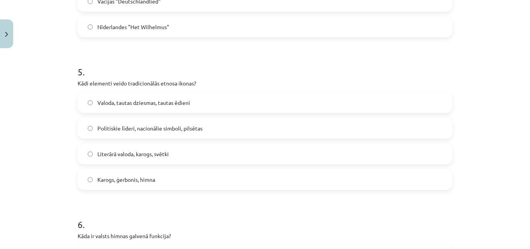
click at [189, 97] on label "Valoda, tautas dziesmas, tautas ēdieni" at bounding box center [264, 102] width 373 height 19
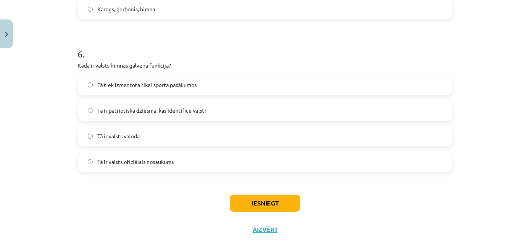
scroll to position [888, 0]
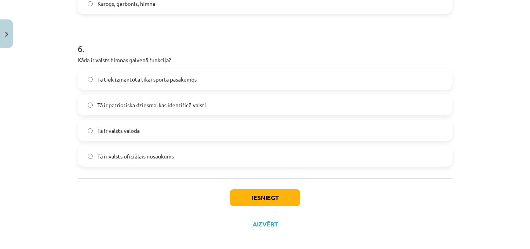
click at [250, 101] on label "Tā ir patriotiska dziesma, kas identificē valsti" at bounding box center [264, 104] width 373 height 19
click at [268, 194] on button "Iesniegt" at bounding box center [265, 197] width 71 height 17
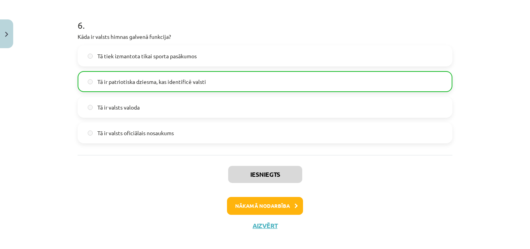
scroll to position [920, 0]
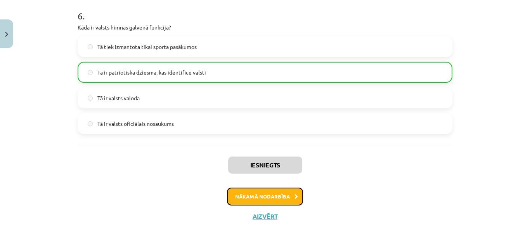
click at [293, 193] on button "Nākamā nodarbība" at bounding box center [265, 196] width 76 height 18
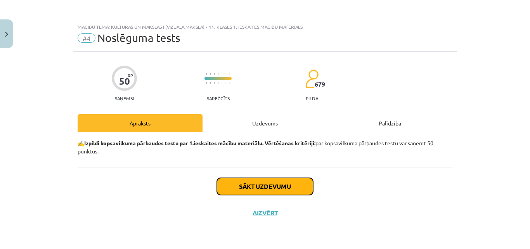
click at [277, 185] on button "Sākt uzdevumu" at bounding box center [265, 186] width 96 height 17
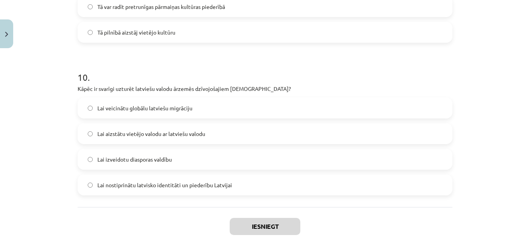
scroll to position [1505, 0]
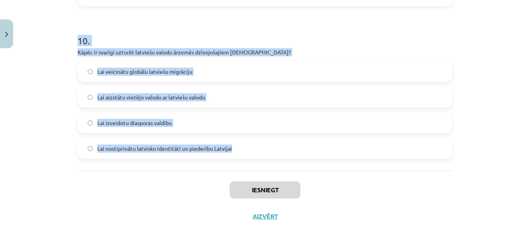
drag, startPoint x: 68, startPoint y: 41, endPoint x: 459, endPoint y: 144, distance: 404.6
click at [459, 144] on div "Mācību tēma: Kultūras un mākslas i (vizuālā māksla) - 11. klases 1. ieskaites m…" at bounding box center [265, 124] width 530 height 249
copy form "1 . Kas ir nācija? Grupa, kas balstīta tikai uz reliģiju Viena kontinenta visi …"
click at [497, 138] on div "Mācību tēma: Kultūras un mākslas i (vizuālā māksla) - 11. klases 1. ieskaites m…" at bounding box center [265, 124] width 530 height 249
click at [478, 155] on div "Mācību tēma: Kultūras un mākslas i (vizuālā māksla) - 11. klases 1. ieskaites m…" at bounding box center [265, 124] width 530 height 249
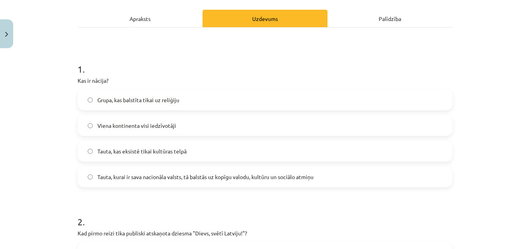
scroll to position [96, 0]
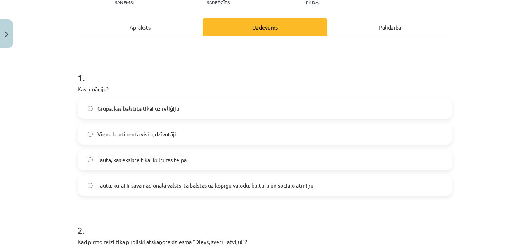
click at [194, 189] on span "Tauta, kurai ir sava nacionāla valsts, tā balstās uz kopīgu valodu, kultūru un …" at bounding box center [205, 185] width 216 height 8
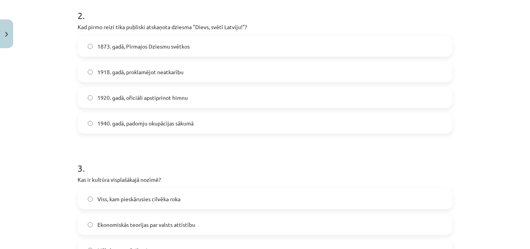
scroll to position [308, 0]
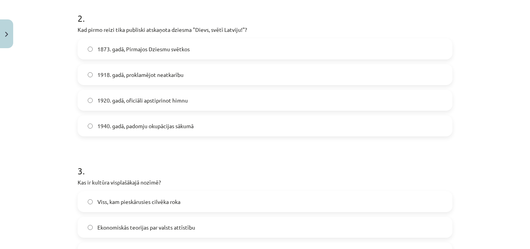
click at [167, 51] on span "1873. gadā, Pirmajos Dziesmu svētkos" at bounding box center [143, 49] width 92 height 8
click at [234, 206] on label "Viss, kam pieskārusies cilvēka roka" at bounding box center [264, 201] width 373 height 19
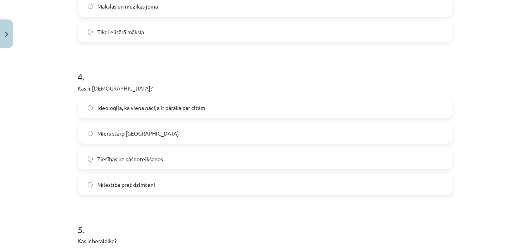
scroll to position [557, 0]
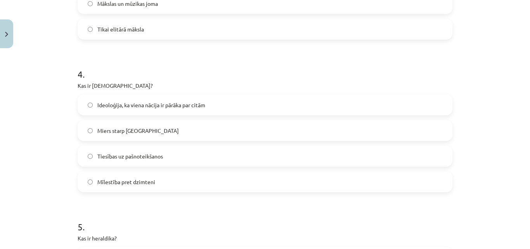
click at [287, 105] on label "Ideoloģija, ka viena nācija ir pārāka par citām" at bounding box center [264, 104] width 373 height 19
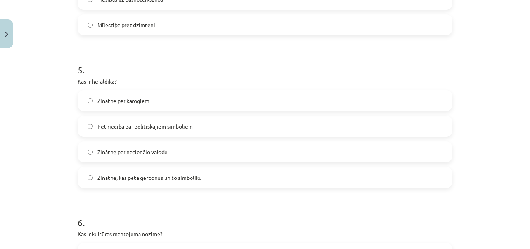
scroll to position [716, 0]
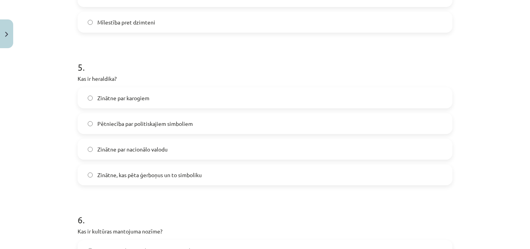
click at [221, 173] on label "Zinātne, kas pēta ģerboņus un to simboliku" at bounding box center [264, 174] width 373 height 19
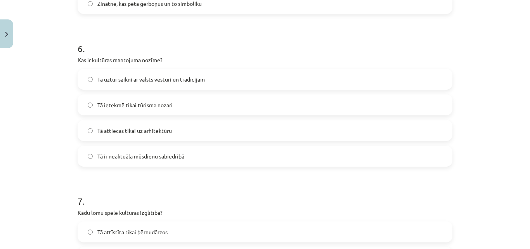
scroll to position [891, 0]
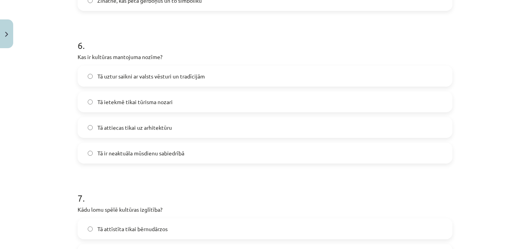
click at [255, 74] on label "Tā uztur saikni ar valsts vēsturi un tradīcijām" at bounding box center [264, 75] width 373 height 19
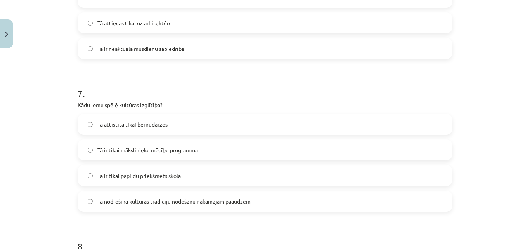
scroll to position [998, 0]
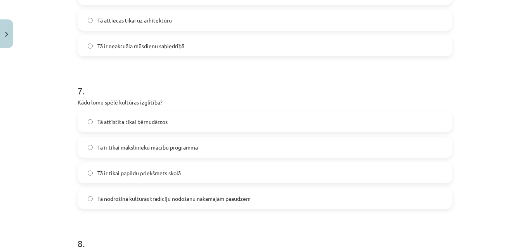
click at [239, 199] on span "Tā nodrošina kultūras tradīciju nodošanu nākamajām paaudzēm" at bounding box center [173, 198] width 153 height 8
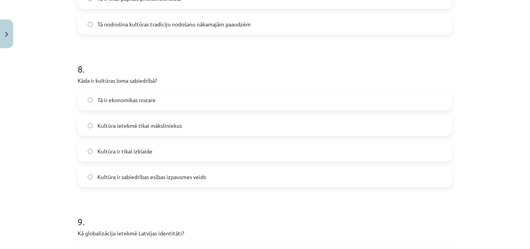
scroll to position [1175, 0]
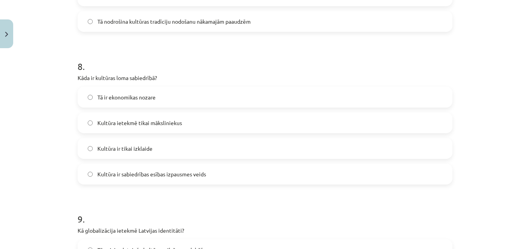
click at [179, 171] on span "Kultūra ir sabiedrības esības izpausmes veids" at bounding box center [151, 174] width 109 height 8
click at [480, 155] on div "Mācību tēma: Kultūras un mākslas i (vizuālā māksla) - 11. klases 1. ieskaites m…" at bounding box center [265, 124] width 530 height 249
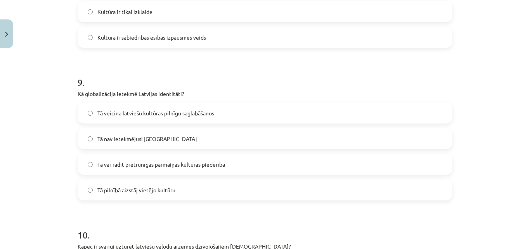
scroll to position [1323, 0]
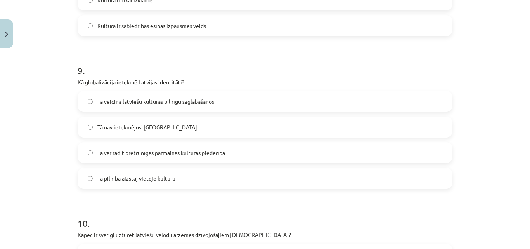
click at [173, 157] on label "Tā var radīt pretrunīgas pārmaiņas kultūras piederībā" at bounding box center [264, 152] width 373 height 19
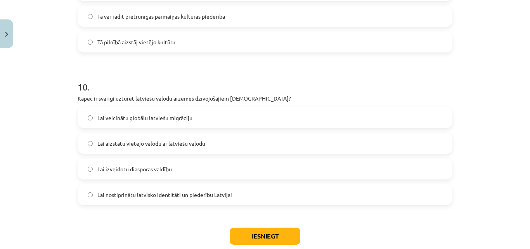
scroll to position [1462, 0]
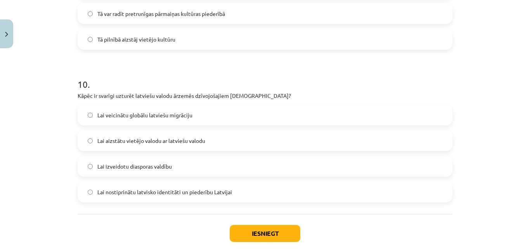
click at [190, 192] on span "Lai nostiprinātu latvisko identitāti un piederību Latvijai" at bounding box center [164, 192] width 135 height 8
click at [265, 228] on button "Iesniegt" at bounding box center [265, 233] width 71 height 17
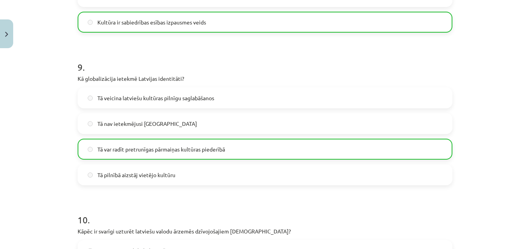
scroll to position [1530, 0]
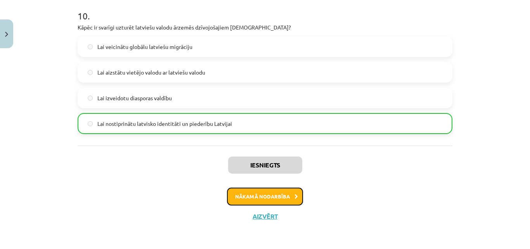
click at [255, 196] on button "Nākamā nodarbība" at bounding box center [265, 196] width 76 height 18
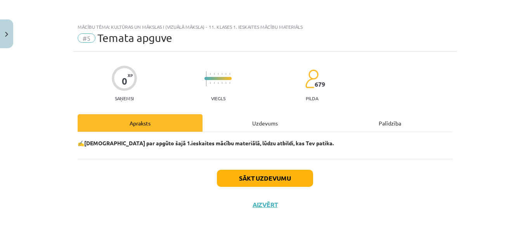
scroll to position [0, 0]
click at [271, 177] on button "Sākt uzdevumu" at bounding box center [265, 178] width 96 height 17
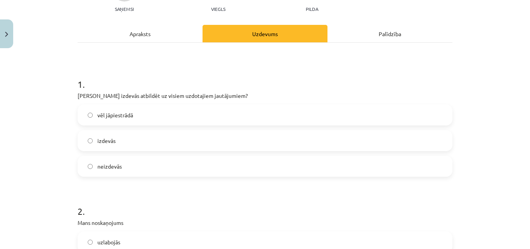
scroll to position [93, 0]
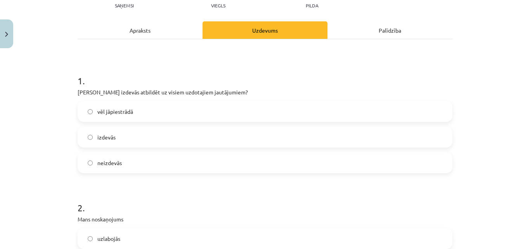
click at [209, 139] on label "izdevās" at bounding box center [264, 136] width 373 height 19
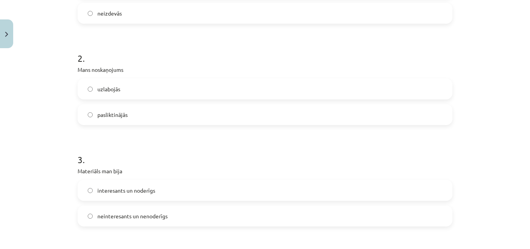
scroll to position [246, 0]
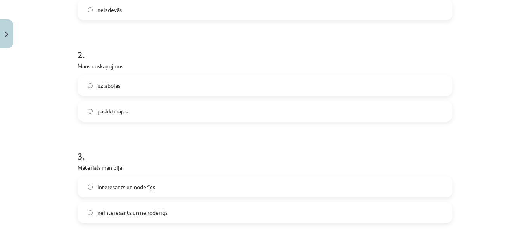
click at [226, 78] on label "uzlabojās" at bounding box center [264, 85] width 373 height 19
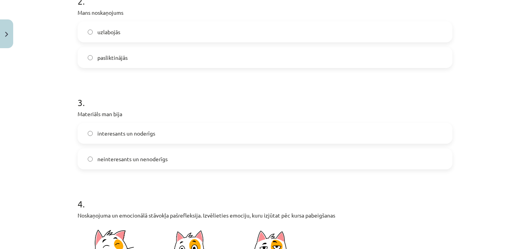
scroll to position [302, 0]
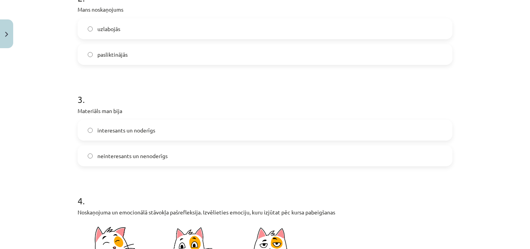
click at [283, 128] on label "interesants un noderīgs" at bounding box center [264, 129] width 373 height 19
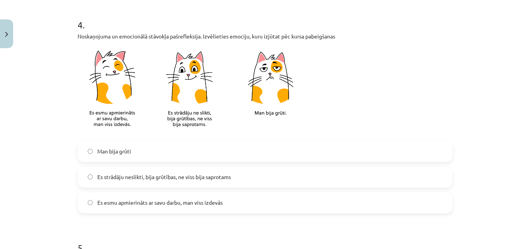
scroll to position [494, 0]
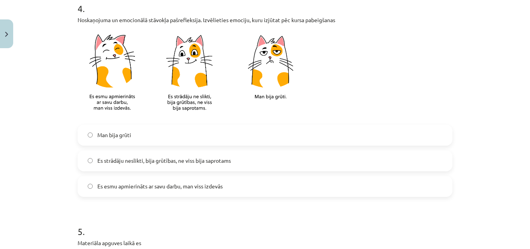
click at [295, 162] on label "Es strādāju neslikti, bija grūtības, ne viss bija saprotams" at bounding box center [264, 160] width 373 height 19
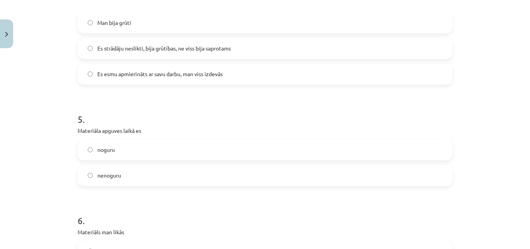
scroll to position [612, 0]
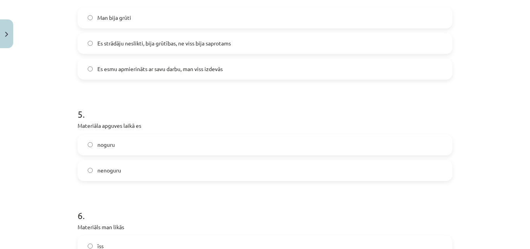
click at [266, 146] on label "noguru" at bounding box center [264, 144] width 373 height 19
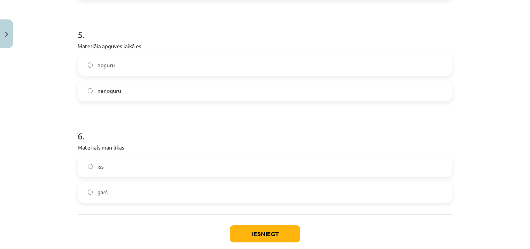
scroll to position [699, 0]
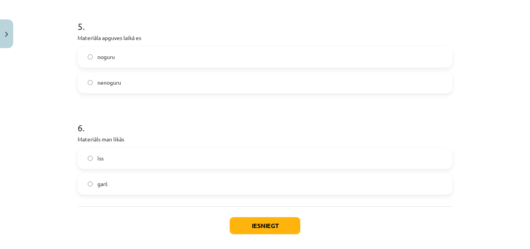
click at [153, 83] on label "nenoguru" at bounding box center [264, 82] width 373 height 19
click at [139, 188] on label "garš" at bounding box center [264, 183] width 373 height 19
click at [291, 218] on button "Iesniegt" at bounding box center [265, 225] width 71 height 17
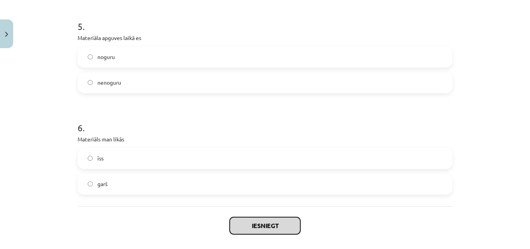
click at [230, 217] on button "Iesniegt" at bounding box center [265, 225] width 71 height 17
click at [262, 222] on button "Iesniegt" at bounding box center [265, 225] width 71 height 17
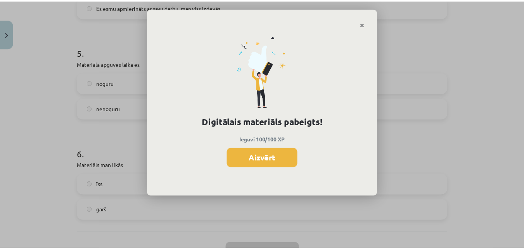
scroll to position [735, 0]
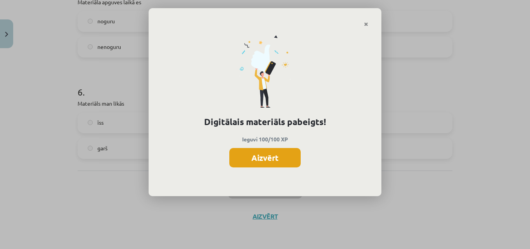
click at [257, 152] on button "Aizvērt" at bounding box center [264, 157] width 71 height 19
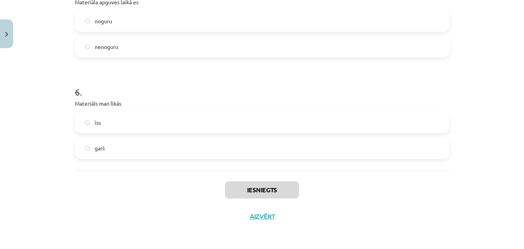
click at [266, 212] on div "Iesniegts Aizvērt" at bounding box center [262, 197] width 375 height 54
click at [265, 214] on button "Aizvērt" at bounding box center [262, 216] width 29 height 8
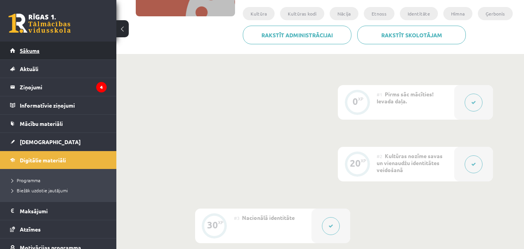
click at [75, 52] on link "Sākums" at bounding box center [58, 51] width 97 height 18
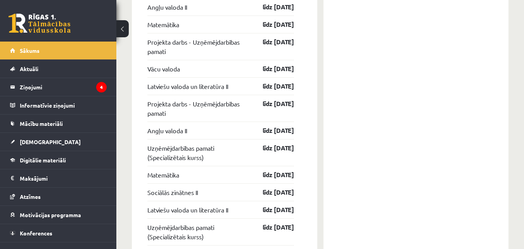
scroll to position [1275, 0]
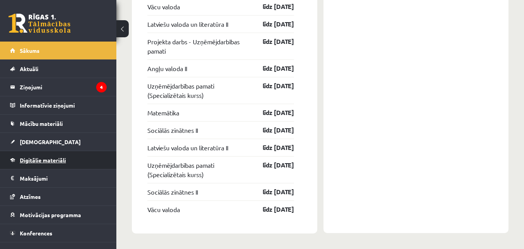
click at [51, 161] on span "Digitālie materiāli" at bounding box center [43, 159] width 46 height 7
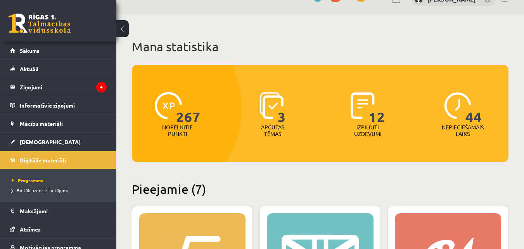
scroll to position [18, 0]
